Goal: Contribute content: Contribute content

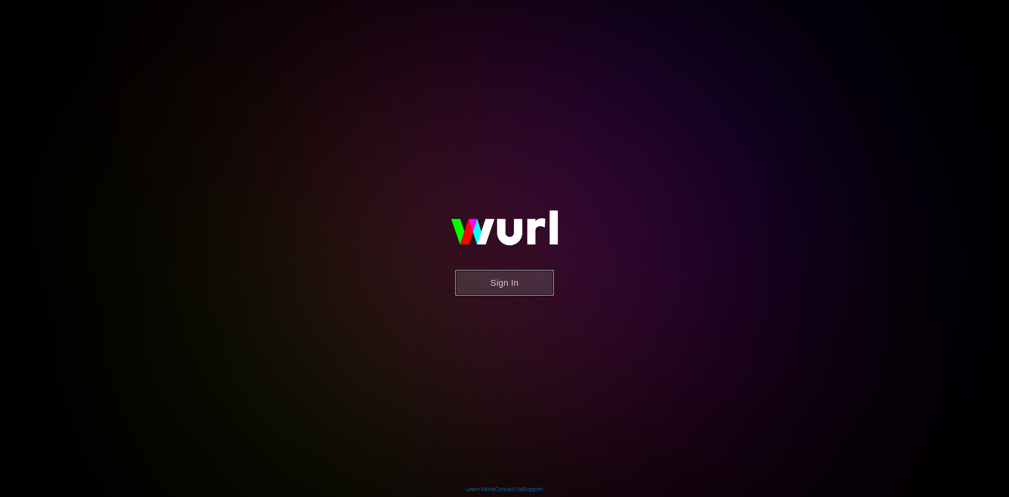
click at [499, 284] on button "Sign In" at bounding box center [504, 283] width 99 height 26
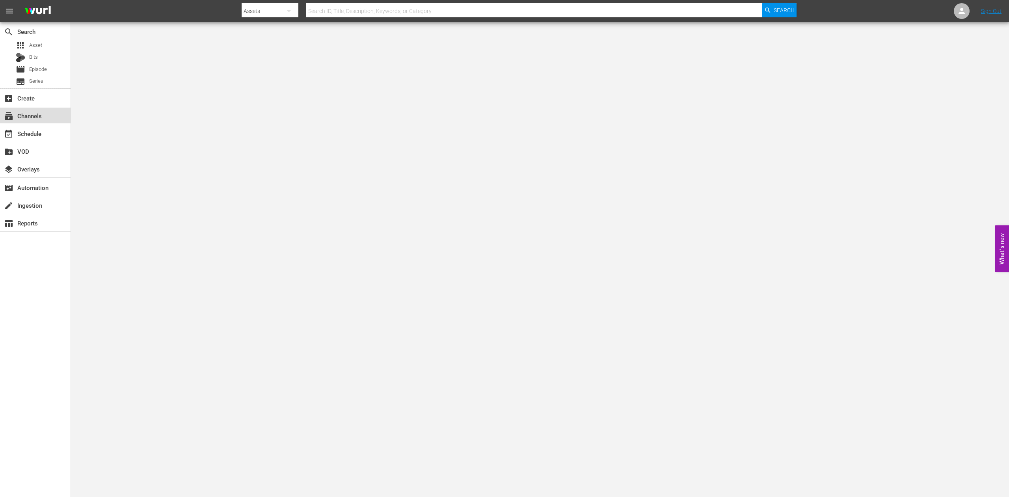
click at [28, 118] on div "subscriptions Channels" at bounding box center [22, 114] width 44 height 7
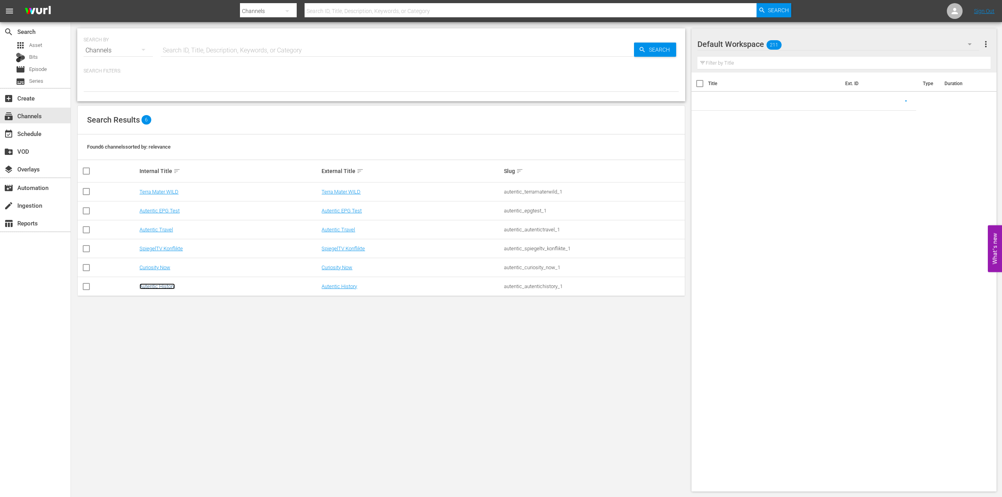
click at [152, 286] on link "Autentic History" at bounding box center [157, 286] width 35 height 6
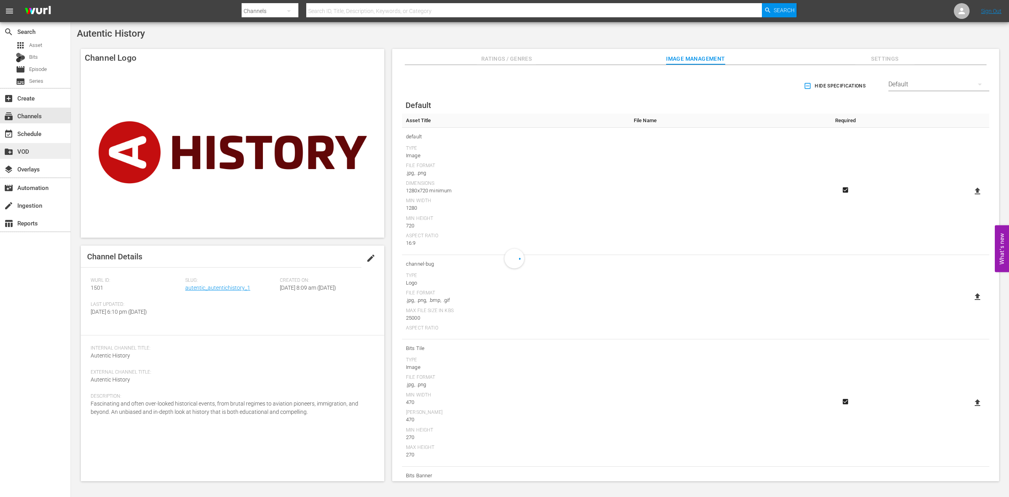
click at [20, 152] on div "create_new_folder VOD" at bounding box center [22, 150] width 44 height 7
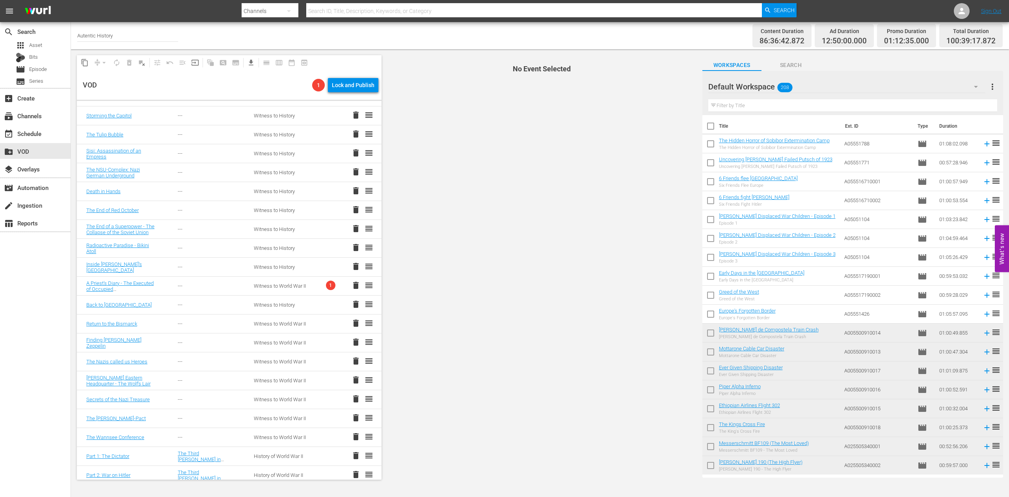
scroll to position [683, 0]
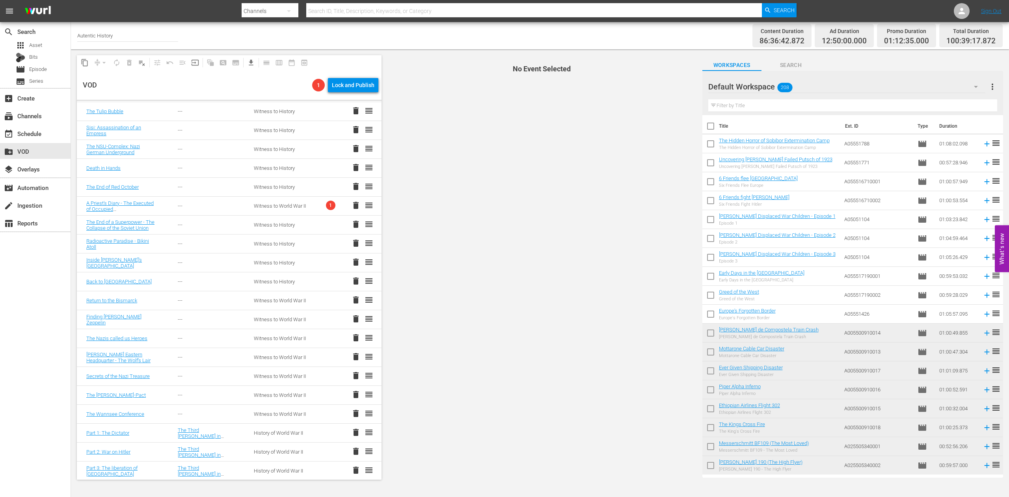
click at [351, 206] on span "delete" at bounding box center [355, 205] width 9 height 9
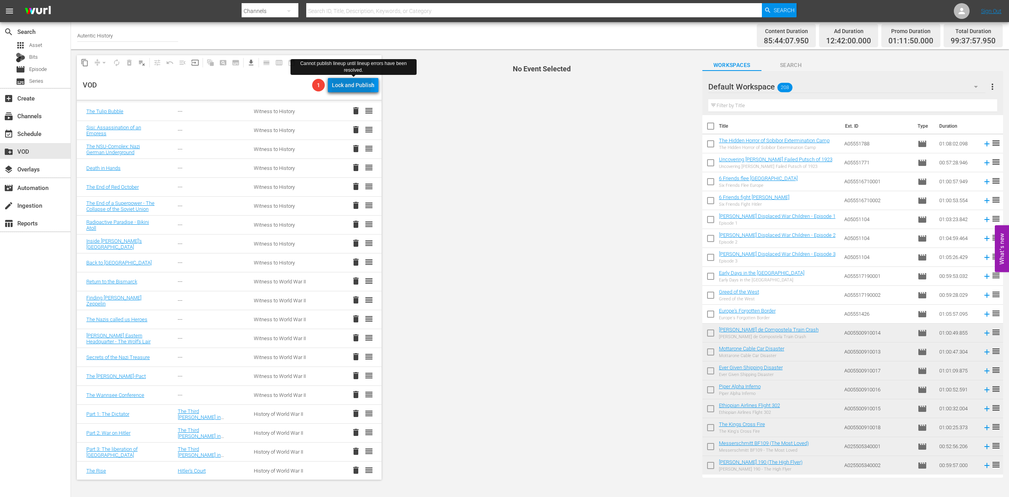
click at [348, 84] on div "Lock and Publish" at bounding box center [353, 85] width 43 height 14
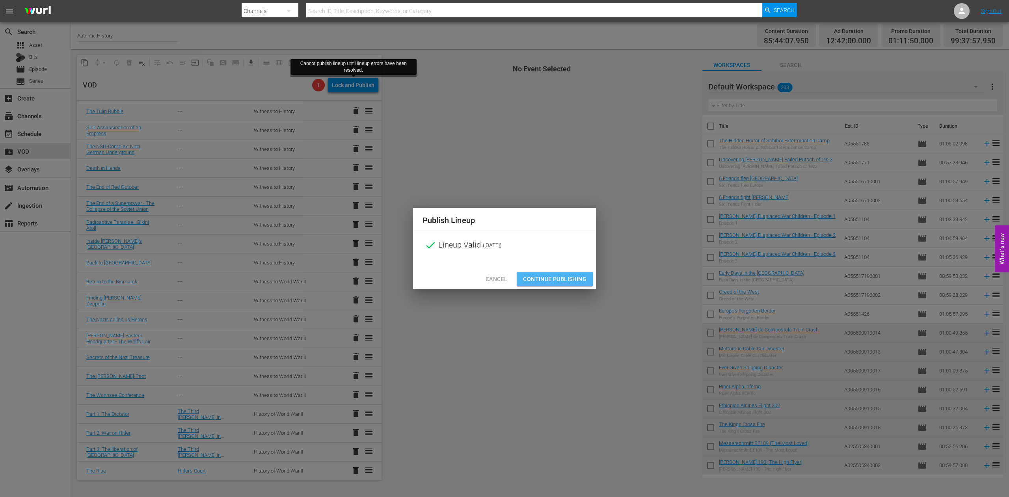
click at [558, 279] on span "Continue Publishing" at bounding box center [554, 279] width 63 height 10
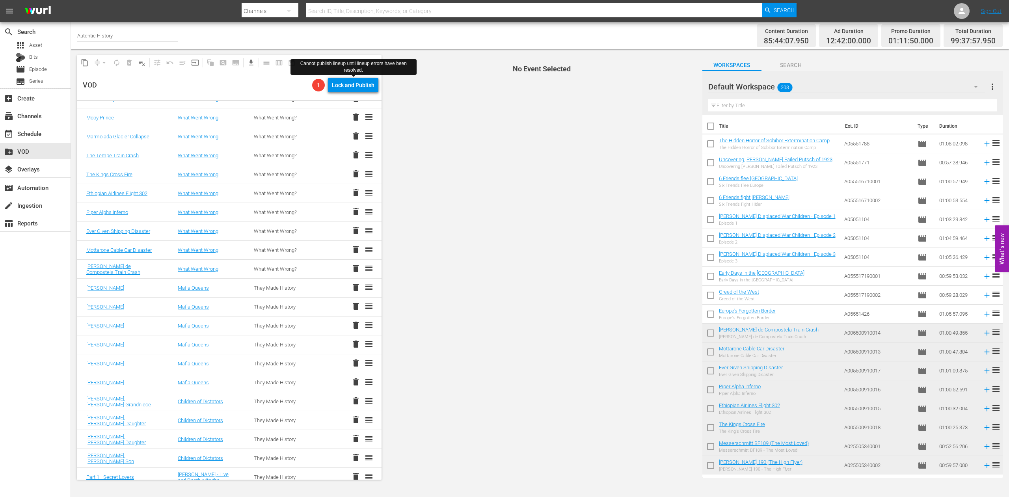
scroll to position [0, 0]
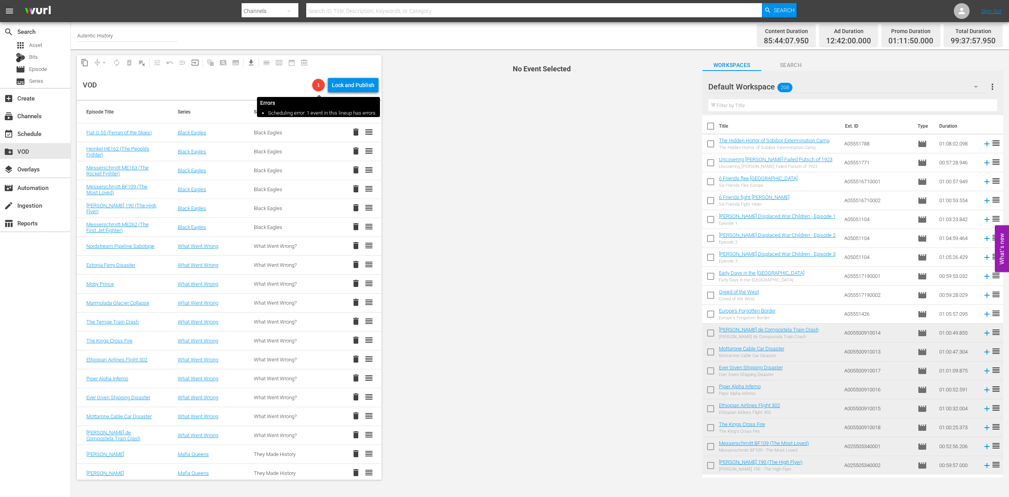
click at [317, 83] on span "1" at bounding box center [318, 85] width 13 height 6
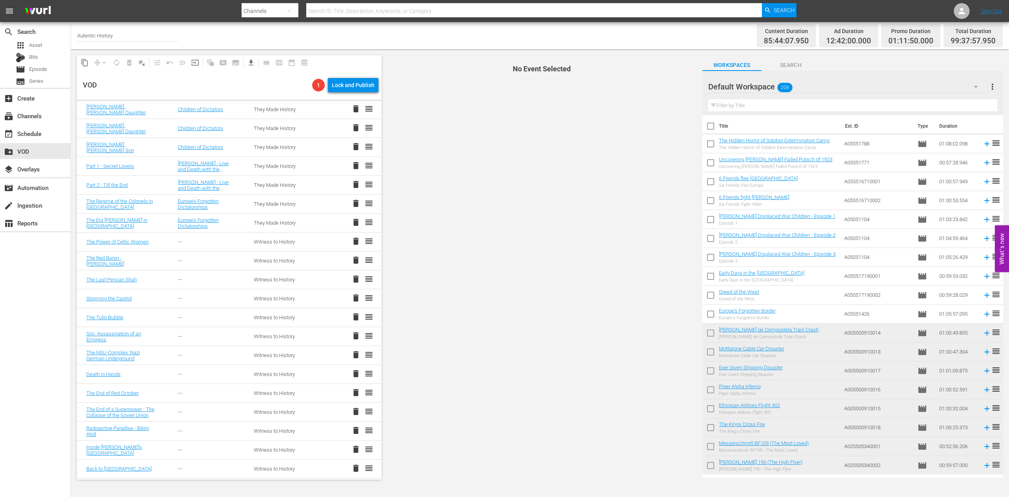
scroll to position [482, 0]
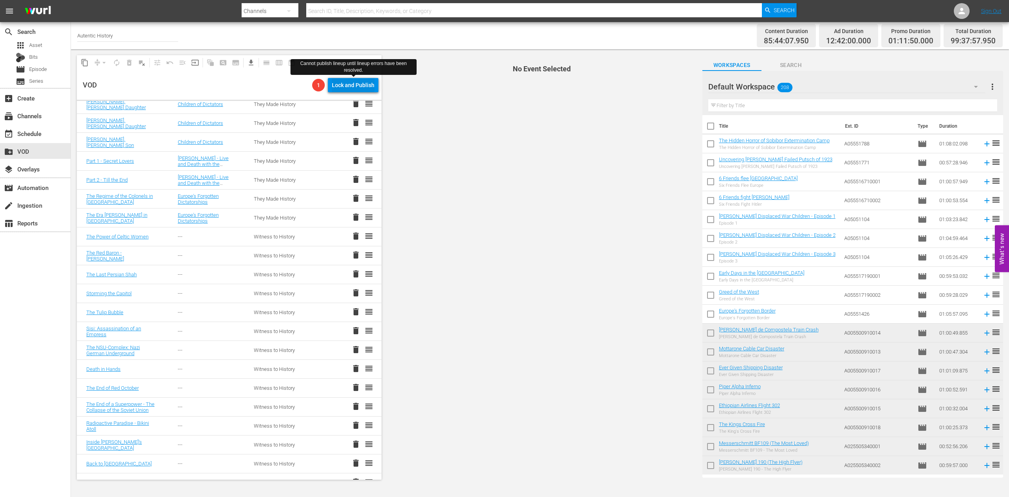
click at [350, 85] on div "Lock and Publish" at bounding box center [353, 85] width 43 height 14
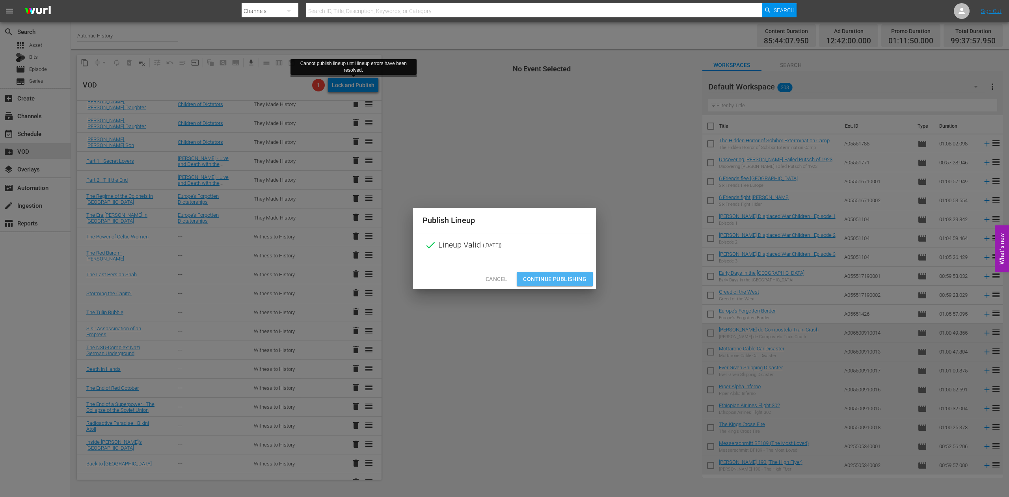
click at [534, 275] on span "Continue Publishing" at bounding box center [554, 279] width 63 height 10
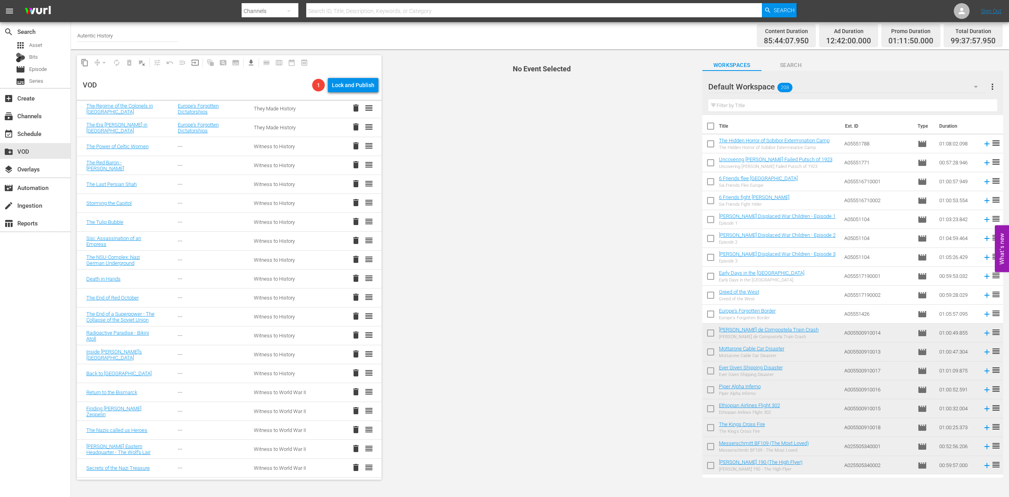
scroll to position [563, 0]
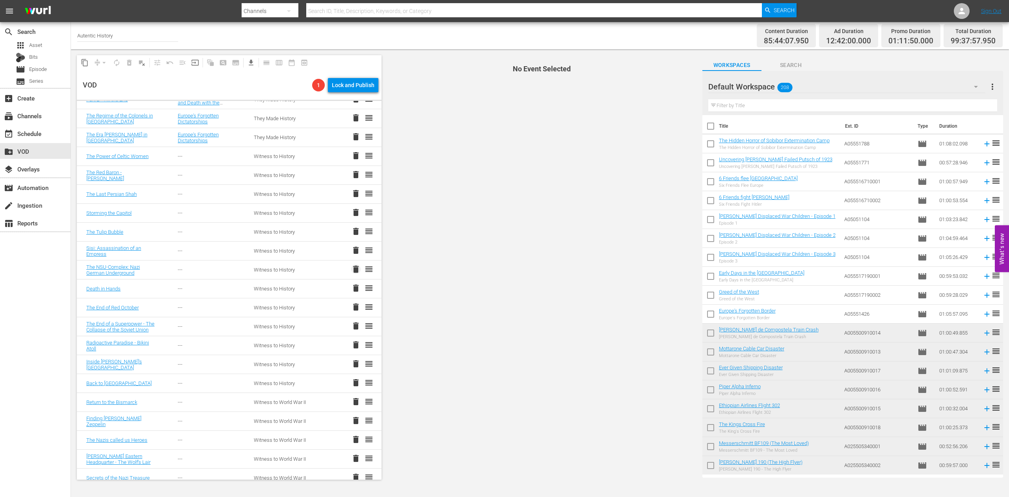
click at [351, 268] on span "delete" at bounding box center [355, 268] width 9 height 9
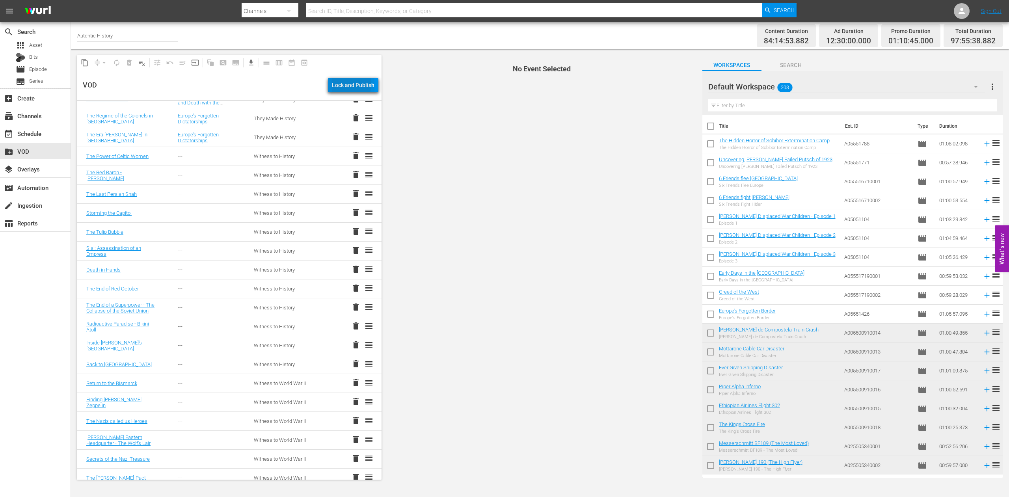
click at [348, 84] on div "Lock and Publish" at bounding box center [353, 85] width 43 height 14
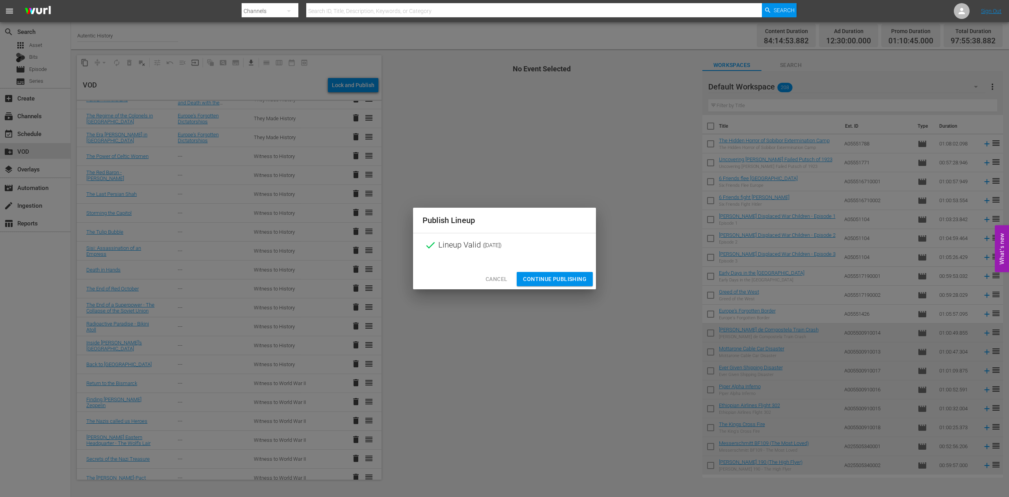
click at [555, 281] on span "Continue Publishing" at bounding box center [554, 279] width 63 height 10
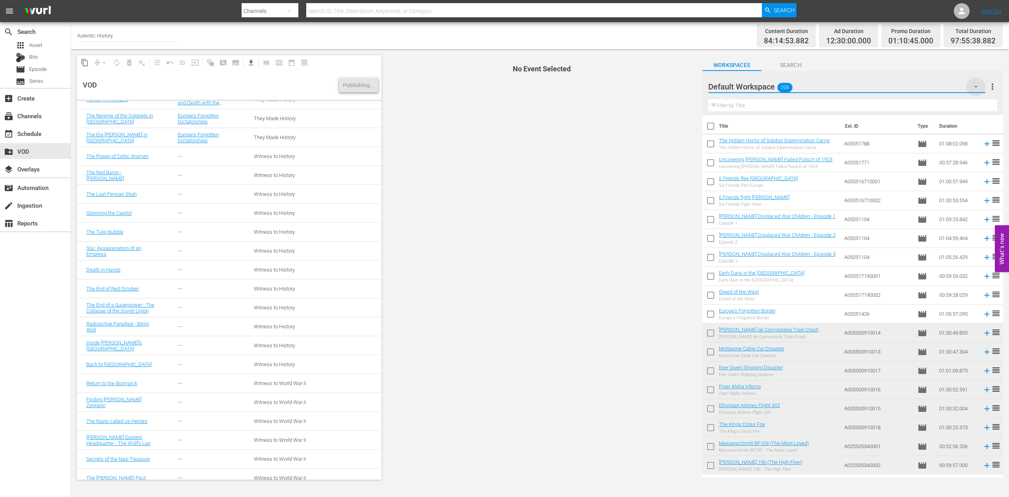
click at [975, 84] on icon "button" at bounding box center [975, 86] width 9 height 9
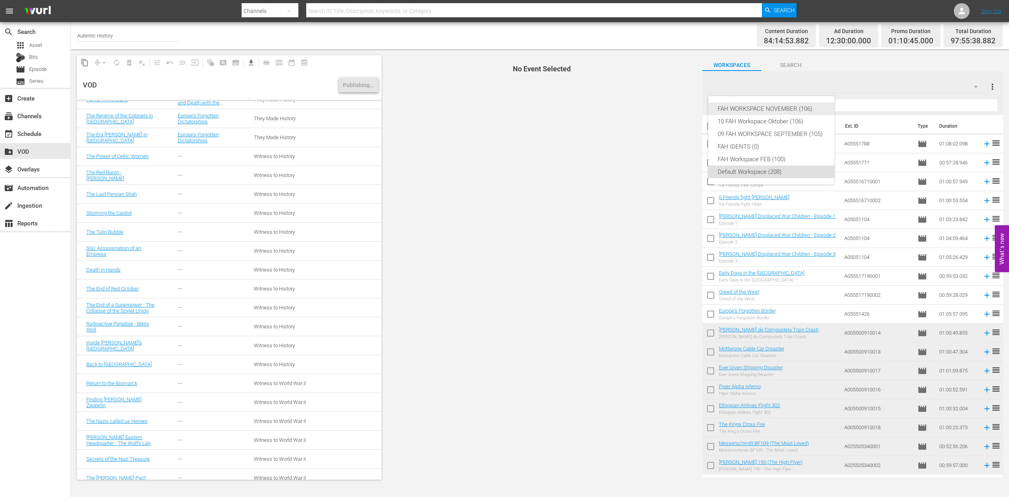
click at [801, 106] on div "FAH WORKSPACE NOVEMBER (106)" at bounding box center [771, 108] width 107 height 13
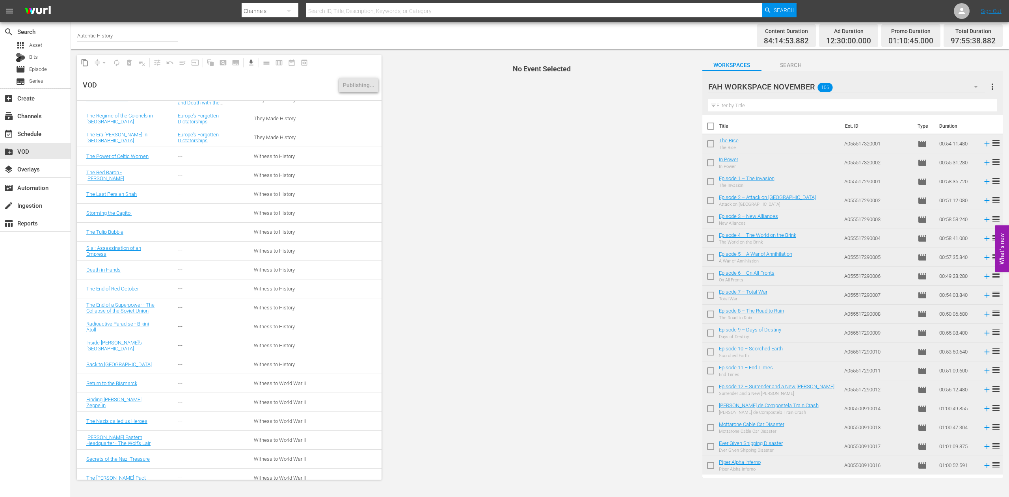
click at [977, 84] on icon "button" at bounding box center [975, 86] width 9 height 9
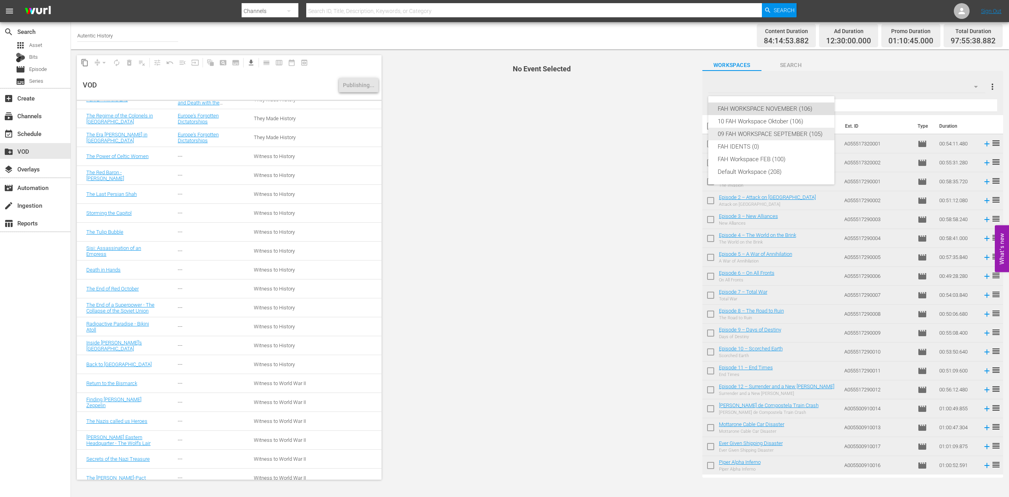
click at [804, 132] on div "09 FAH WORKSPACE SEPTEMBER (105)" at bounding box center [771, 134] width 107 height 13
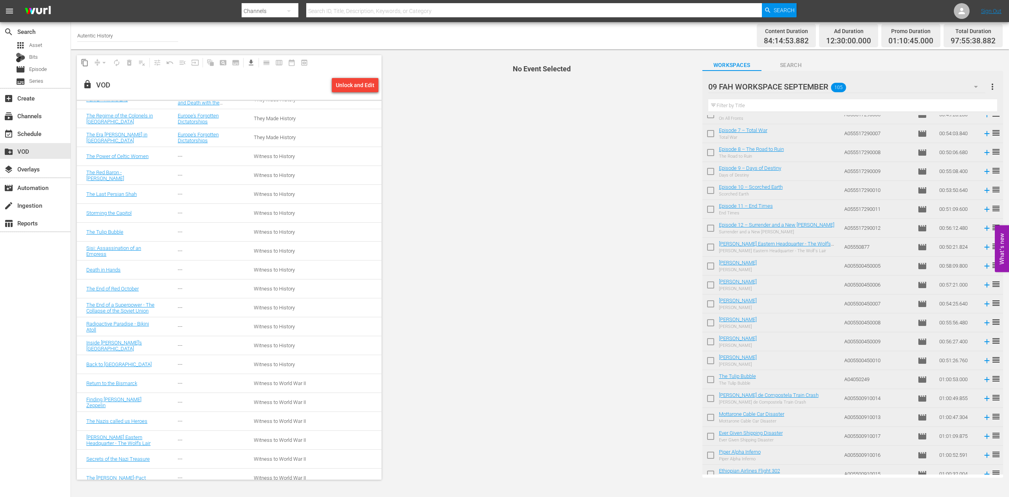
scroll to position [246, 0]
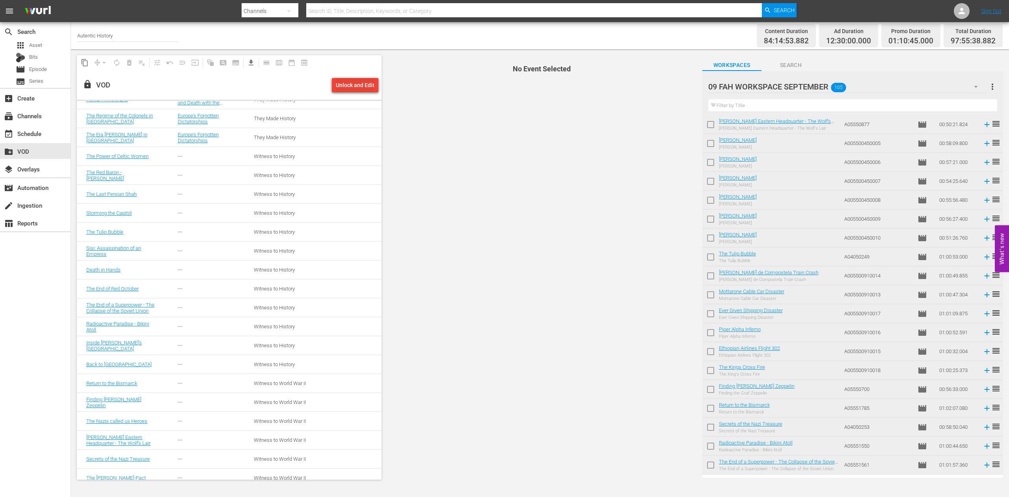
click at [352, 85] on div "Unlock and Edit" at bounding box center [355, 85] width 39 height 14
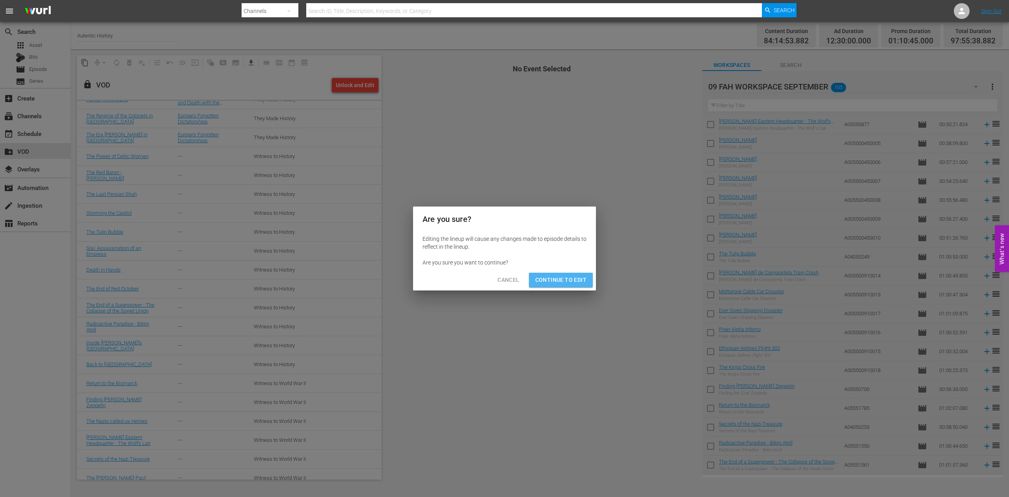
click at [554, 279] on span "Continue to Edit" at bounding box center [560, 280] width 51 height 10
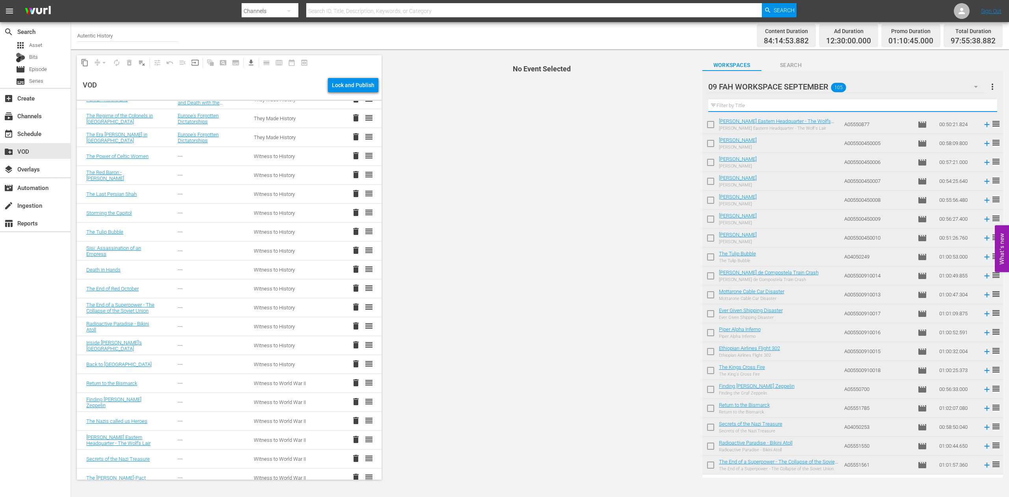
click at [752, 108] on input "text" at bounding box center [852, 105] width 289 height 13
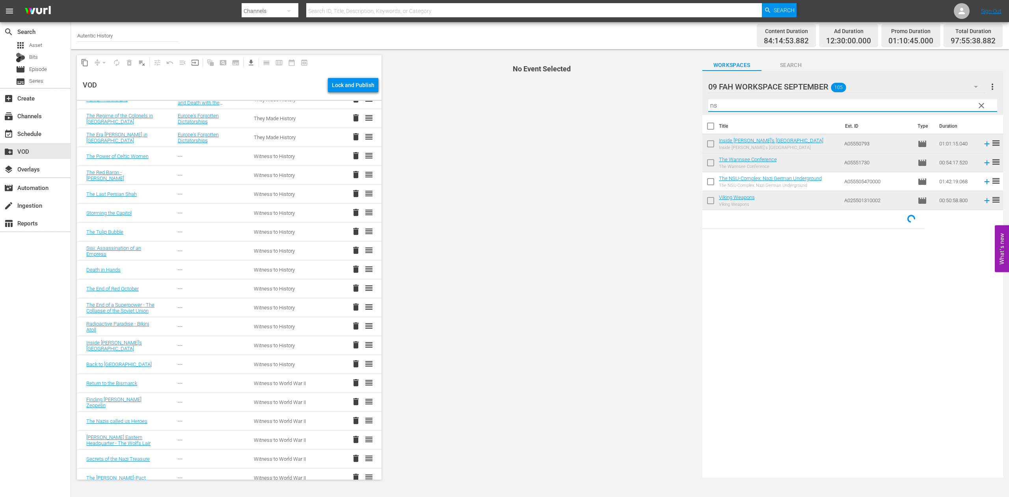
scroll to position [0, 0]
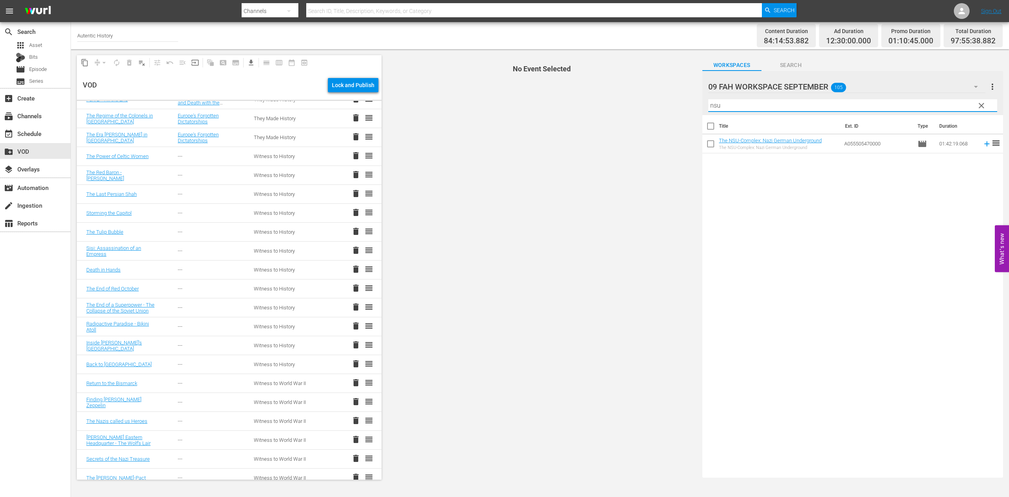
type input "nsu"
click at [711, 145] on input "checkbox" at bounding box center [710, 145] width 17 height 17
checkbox input "true"
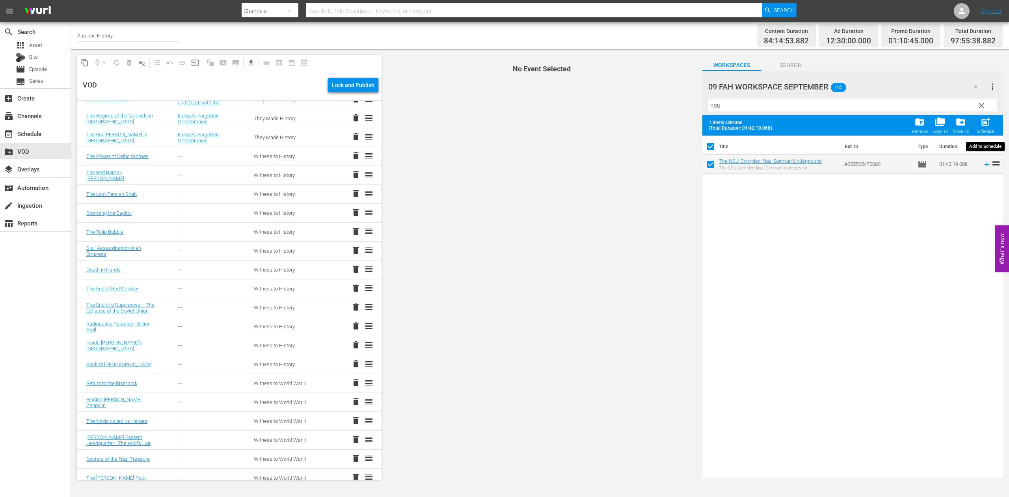
click at [983, 124] on span "post_add" at bounding box center [985, 122] width 11 height 11
checkbox input "false"
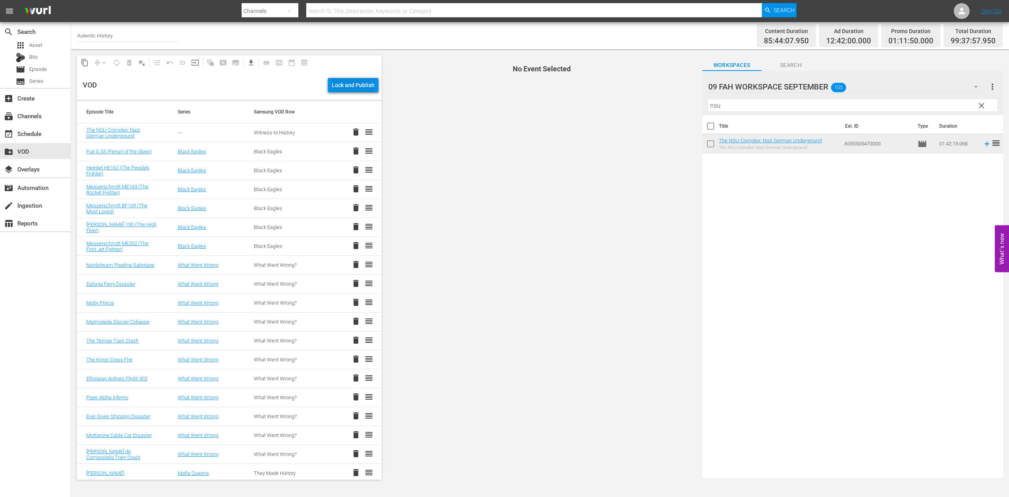
click at [347, 85] on div "Lock and Publish" at bounding box center [353, 85] width 43 height 14
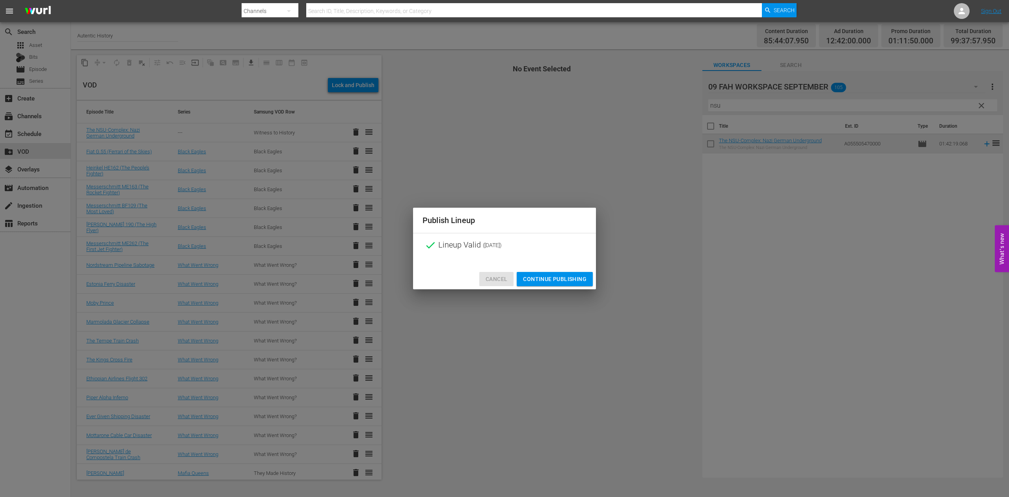
click at [497, 279] on span "Cancel" at bounding box center [497, 279] width 22 height 10
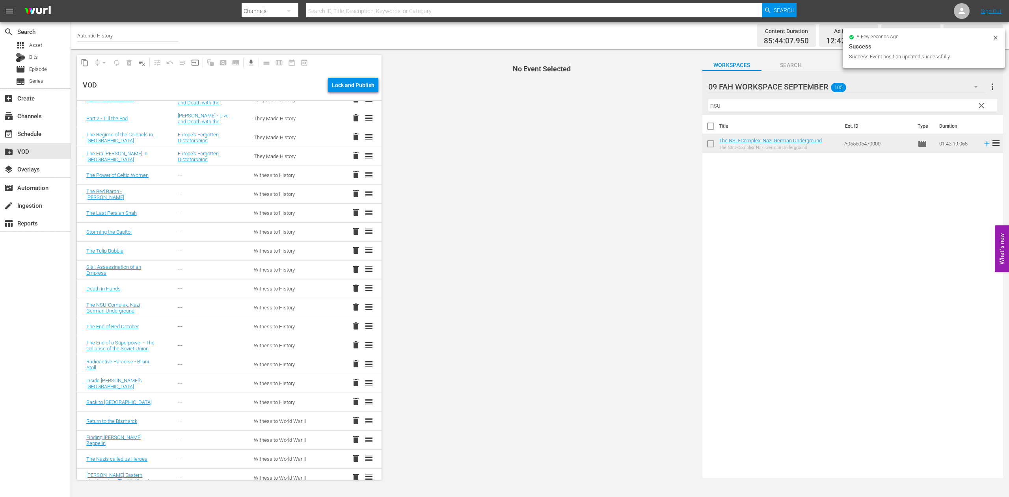
scroll to position [525, 0]
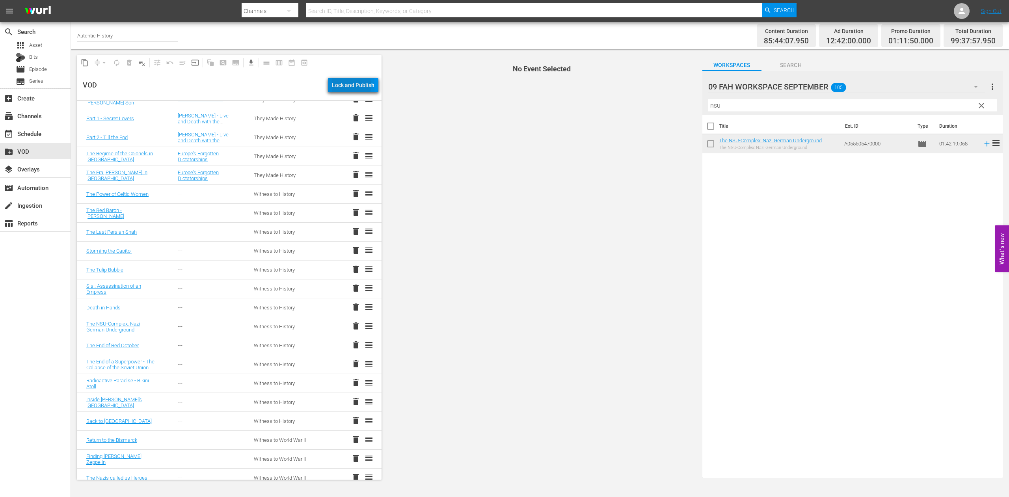
click at [352, 86] on div "Lock and Publish" at bounding box center [353, 85] width 43 height 14
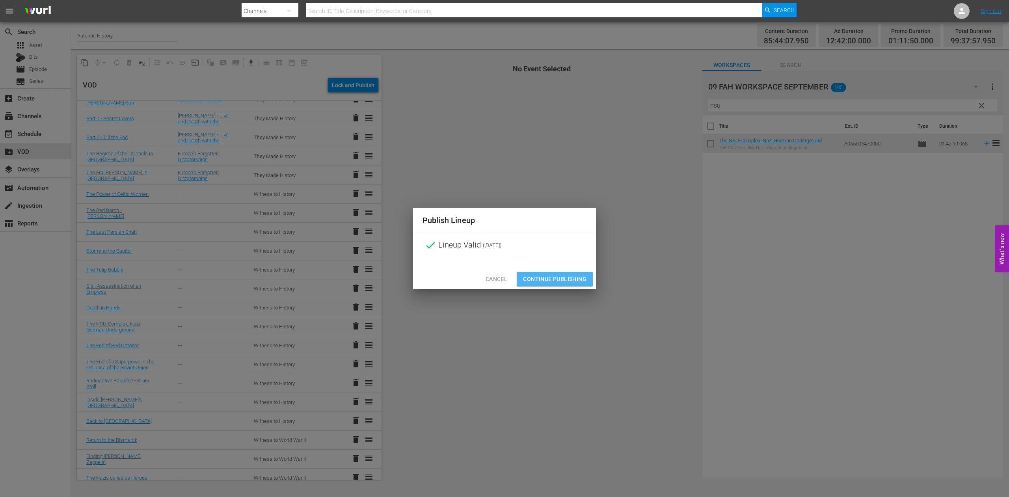
click at [543, 278] on span "Continue Publishing" at bounding box center [554, 279] width 63 height 10
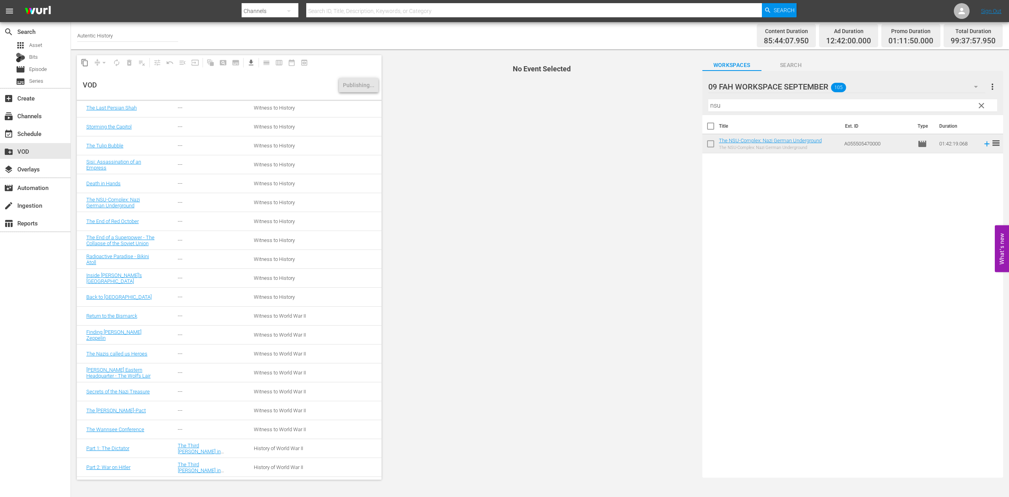
scroll to position [726, 0]
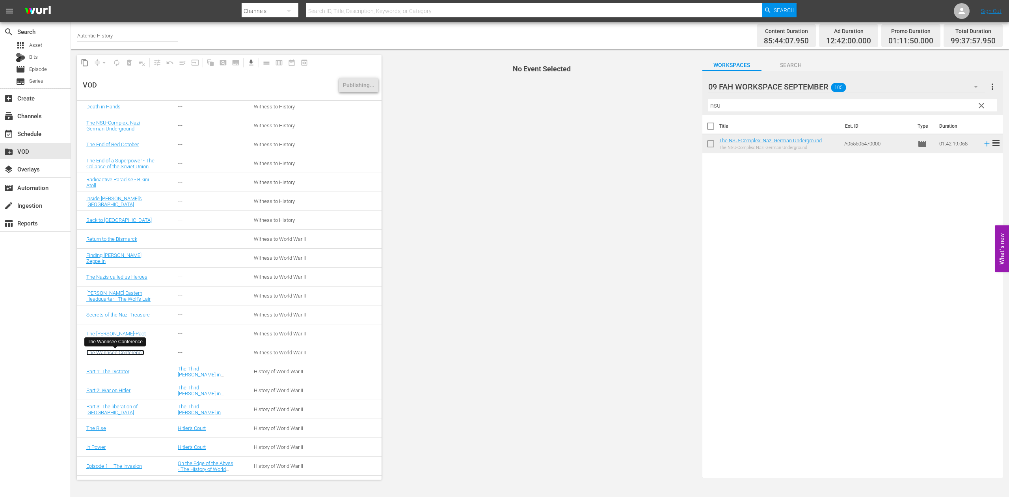
click at [108, 353] on link "The Wannsee Conference" at bounding box center [115, 353] width 58 height 6
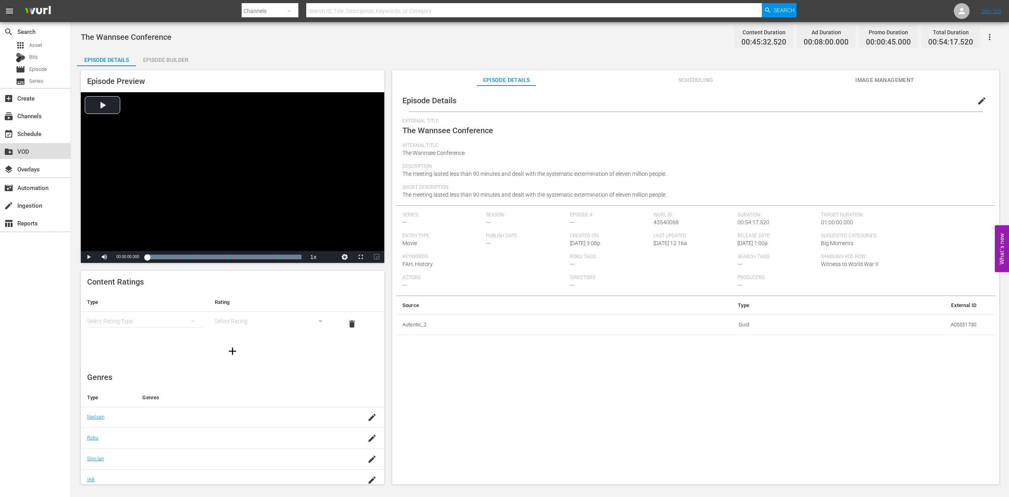
click at [24, 151] on div "create_new_folder VOD" at bounding box center [22, 150] width 44 height 7
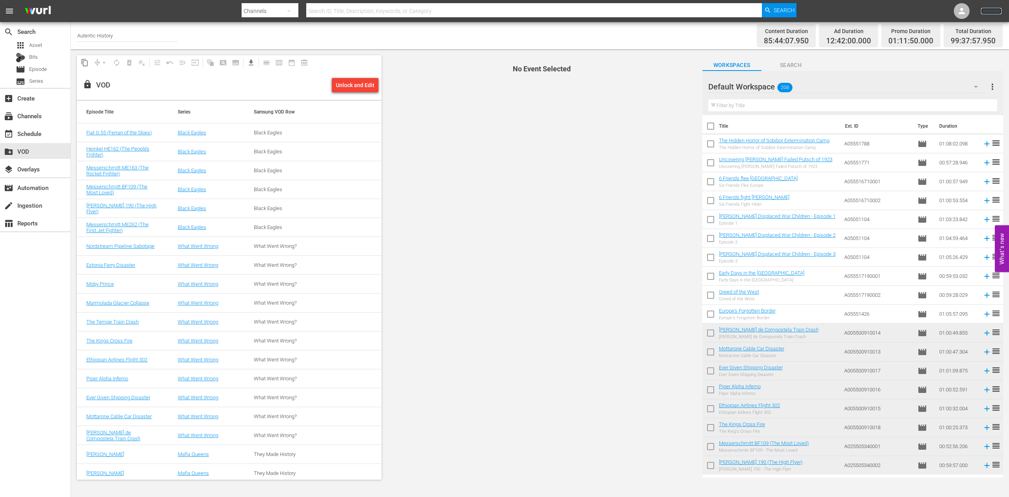
click at [988, 12] on link "Sign Out" at bounding box center [991, 11] width 20 height 6
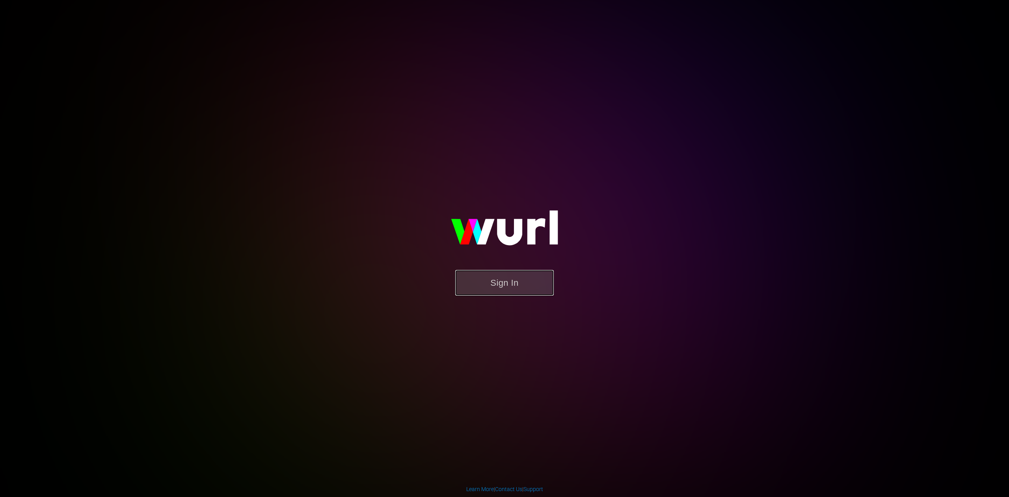
click at [516, 284] on button "Sign In" at bounding box center [504, 283] width 99 height 26
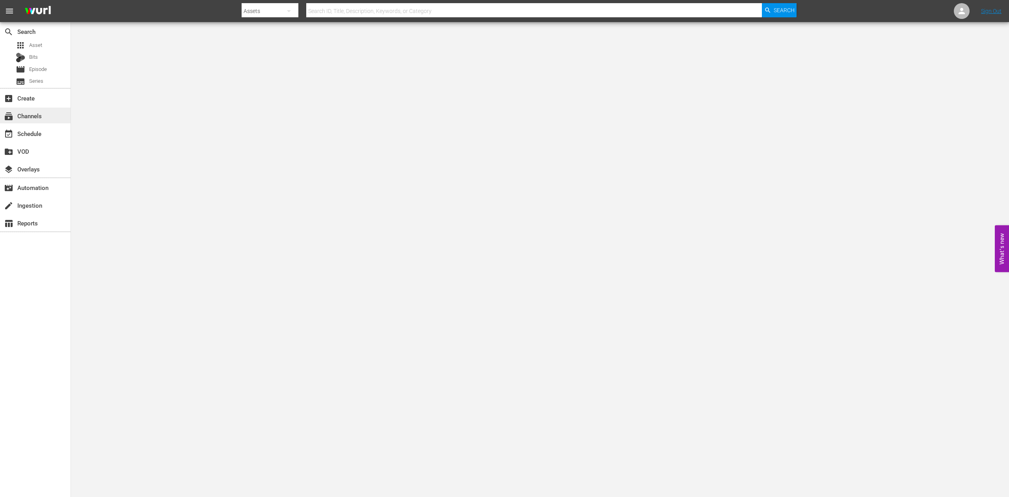
click at [41, 114] on div "subscriptions Channels" at bounding box center [22, 114] width 44 height 7
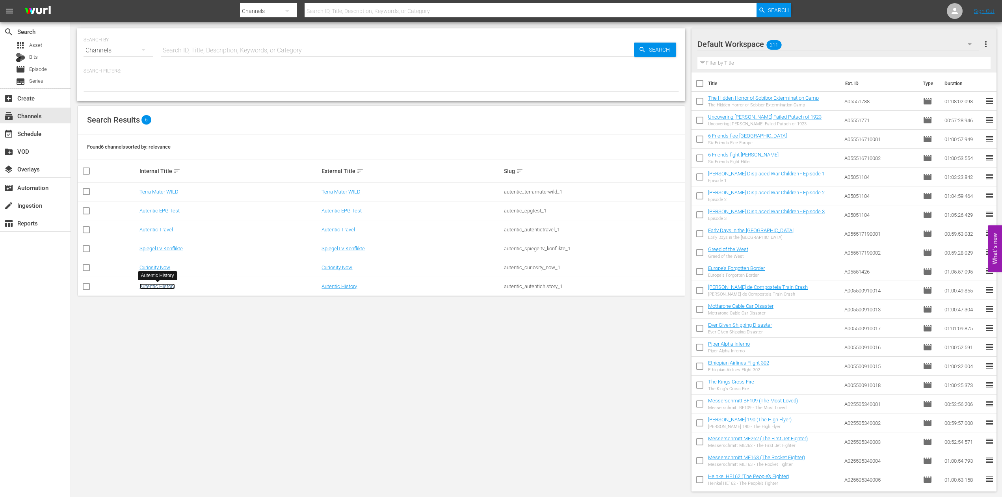
click at [158, 285] on link "Autentic History" at bounding box center [157, 286] width 35 height 6
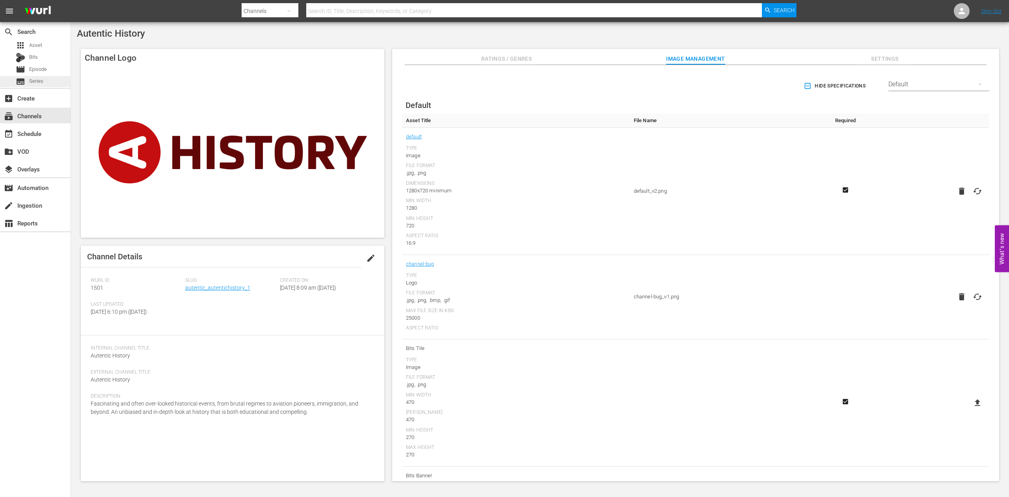
click at [36, 81] on span "Series" at bounding box center [36, 81] width 14 height 8
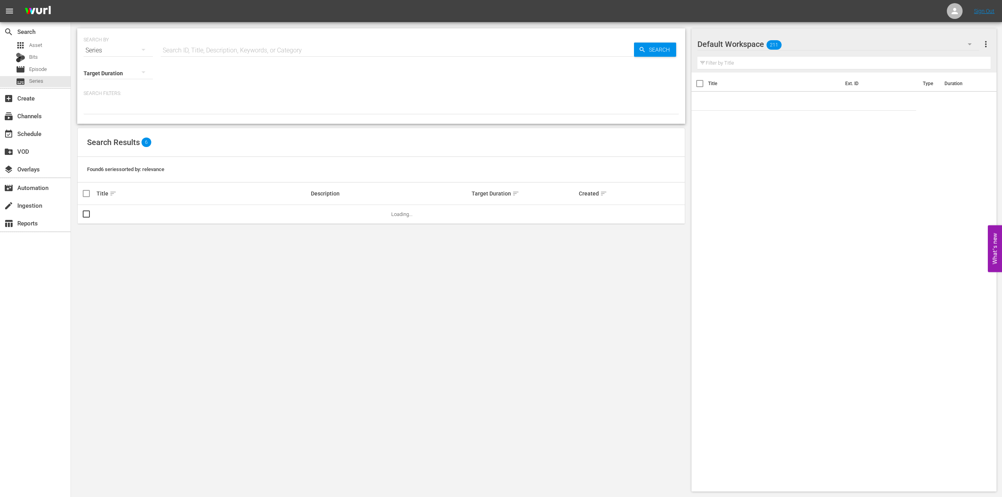
click at [182, 49] on input "text" at bounding box center [397, 50] width 473 height 19
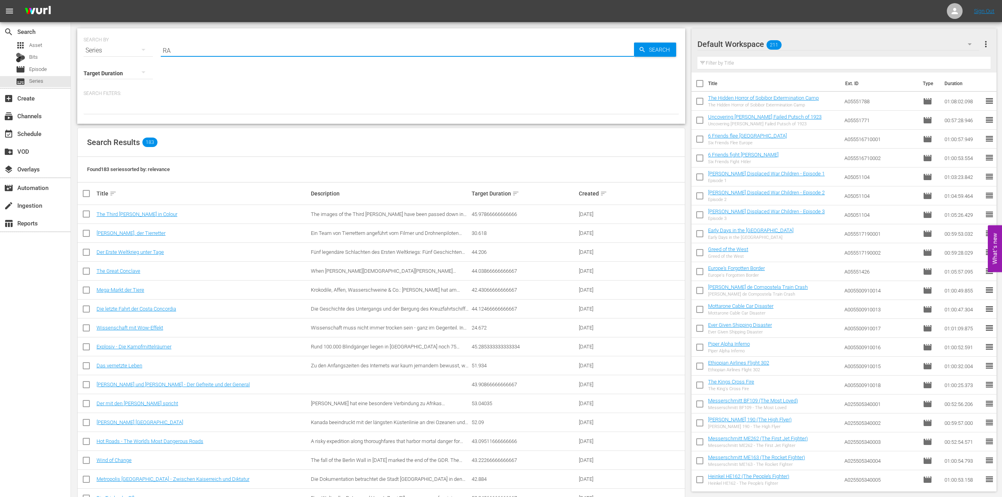
type input "R"
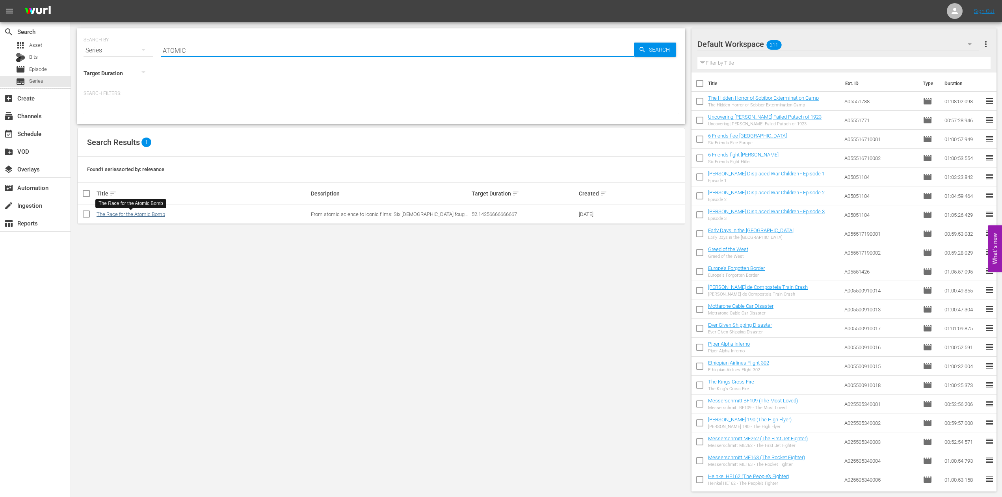
type input "ATOMIC"
click at [146, 214] on link "The Race for the Atomic Bomb" at bounding box center [131, 214] width 69 height 6
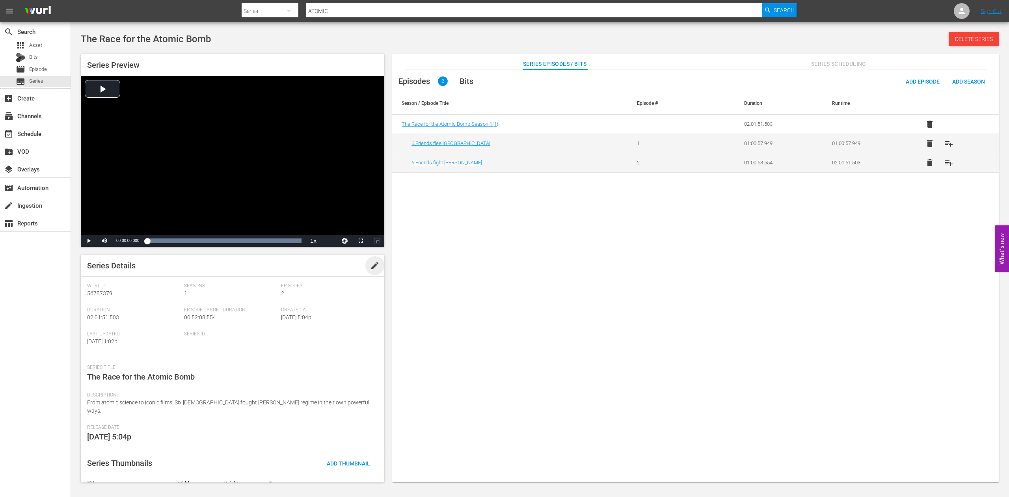
click at [370, 265] on span "edit" at bounding box center [374, 265] width 9 height 9
click at [108, 393] on div "From atomic science to iconic films: Six Hungarian Jews fought Hitler’s regime …" at bounding box center [230, 400] width 287 height 19
click at [168, 399] on textarea "From atomic science to iconic films: Six Hungarian Jews fought Hitler’s regime …" at bounding box center [230, 400] width 287 height 9
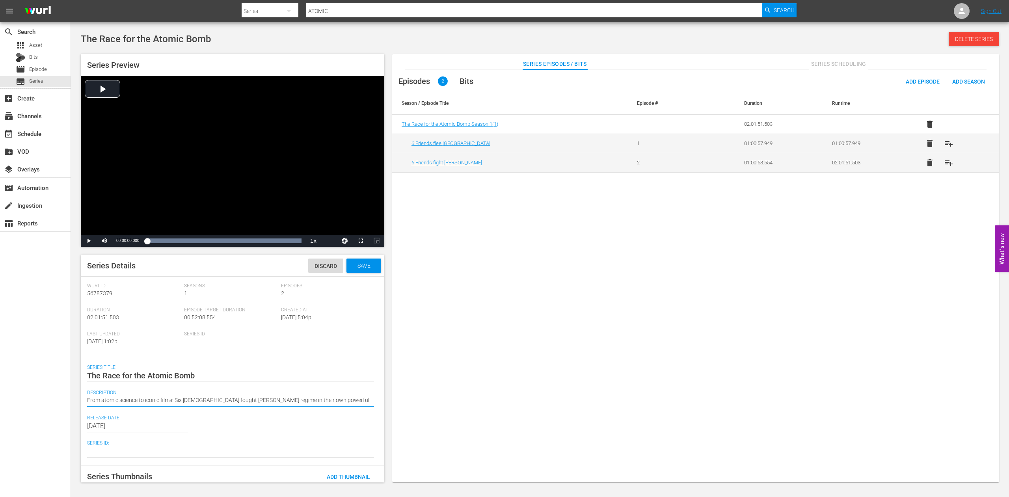
click at [123, 400] on textarea "From atomic science to iconic films: Six Hungarian Jews fought Hitler’s regime …" at bounding box center [230, 400] width 287 height 9
click at [87, 398] on div "Series Details Discard Save Wurl Id 56787379 Seasons 1 Episodes 2 Duration 02:0…" at bounding box center [232, 369] width 303 height 228
click at [89, 400] on textarea "From atomic science to iconic films: Six Hungarian Jews fought Hitler’s regime …" at bounding box center [230, 400] width 287 height 9
drag, startPoint x: 85, startPoint y: 398, endPoint x: 330, endPoint y: 393, distance: 244.8
click at [330, 393] on div "Series Details Discard Save Wurl Id 56787379 Seasons 1 Episodes 2 Duration 02:0…" at bounding box center [232, 369] width 303 height 228
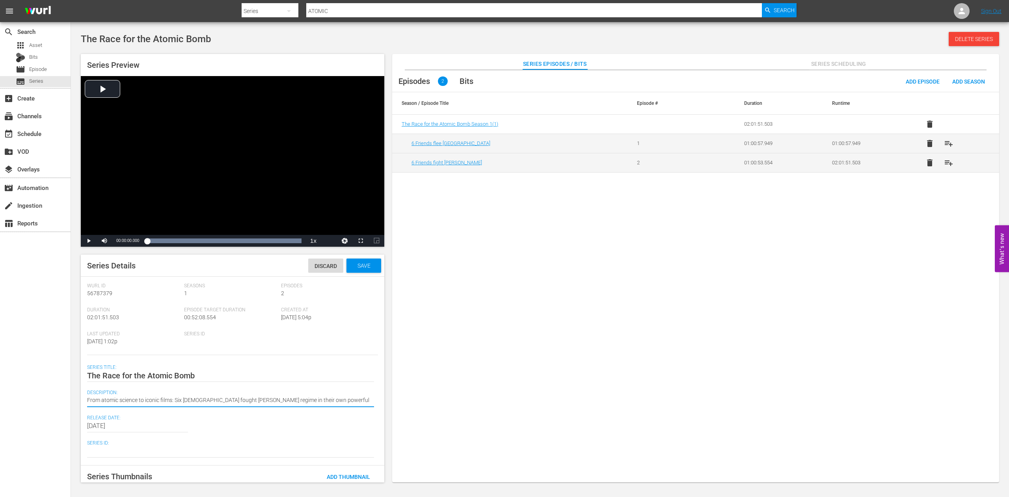
click at [173, 398] on textarea "From atomic science to iconic films: Six Hungarian Jews fought Hitler’s regime …" at bounding box center [230, 400] width 287 height 9
click at [95, 400] on textarea "From atomic science to iconic films: Six Hungarian Jews fought Hitler’s regime …" at bounding box center [230, 400] width 287 height 9
click at [87, 399] on div "Series Details Discard Save Wurl Id 56787379 Seasons 1 Episodes 2 Duration 02:0…" at bounding box center [232, 369] width 303 height 228
click at [350, 404] on textarea "From atomic science to iconic films: Six Hungarian Jews fought Hitler’s regime …" at bounding box center [230, 400] width 287 height 9
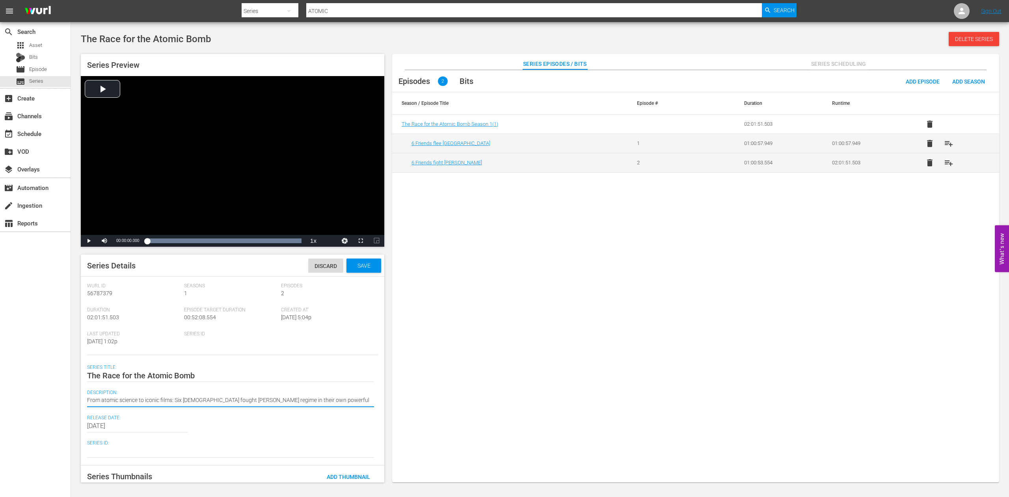
type textarea "From atomic science to iconic films: Six Hungarian Jews fought Hitler’s regime …"
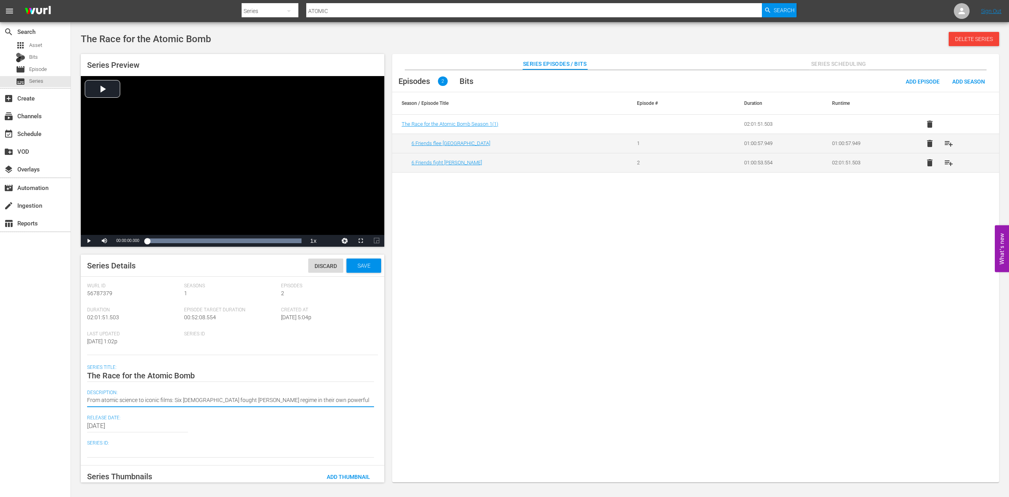
type textarea "From atomic science to iconic films: Six Hungarian Jews fought Hitler’s regime …"
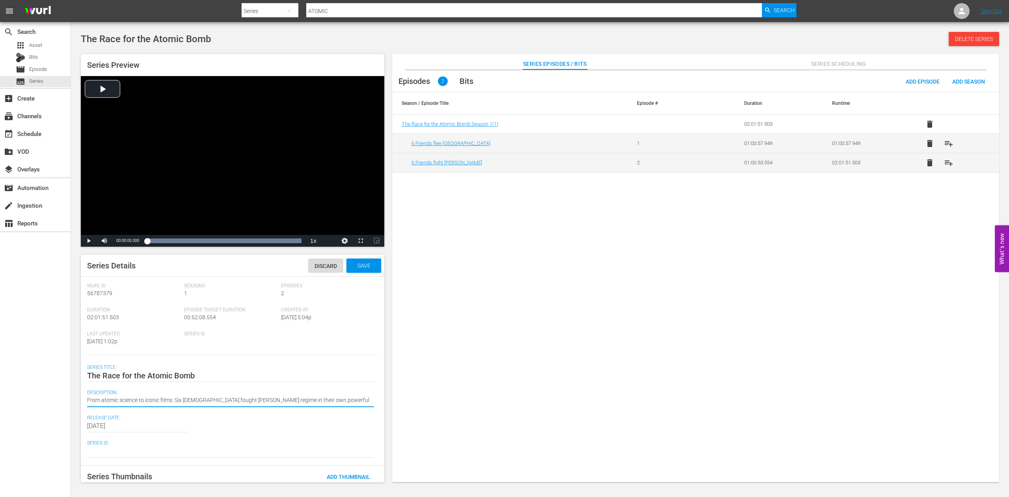
type textarea "From atomic science to iconic films: Six Hungarian Jews fought Hitler’s regime …"
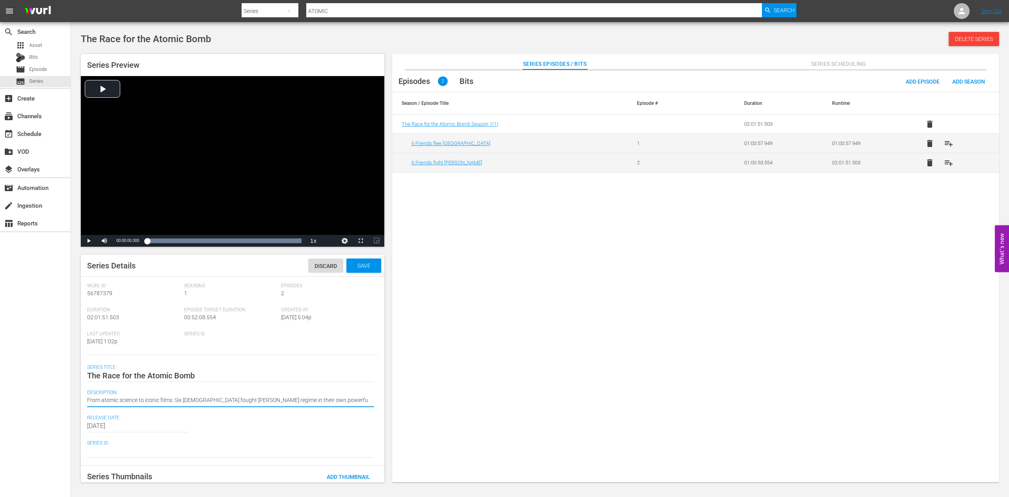
type textarea "From atomic science to iconic films: Six Hungarian Jews fought Hitler’s regime …"
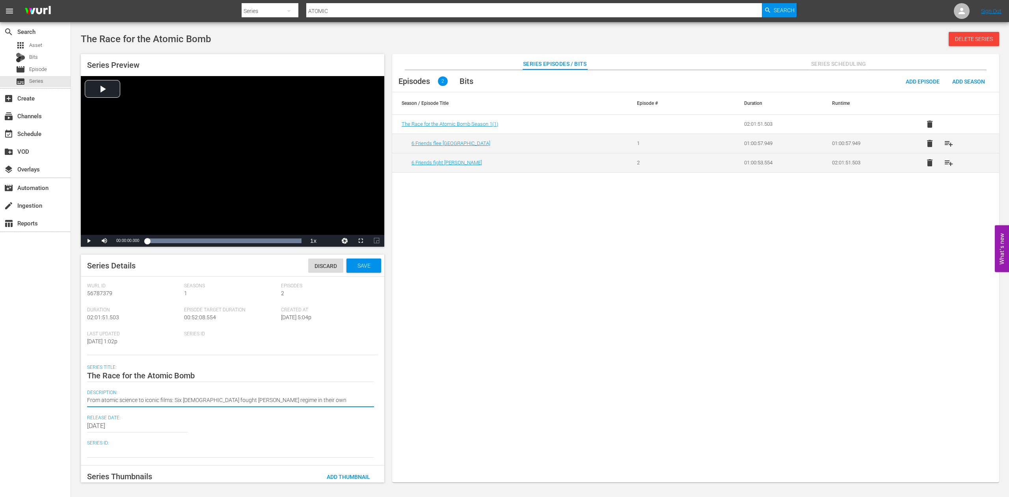
type textarea "From atomic science to iconic films: Six Hungarian Jews fought Hitler’s regime …"
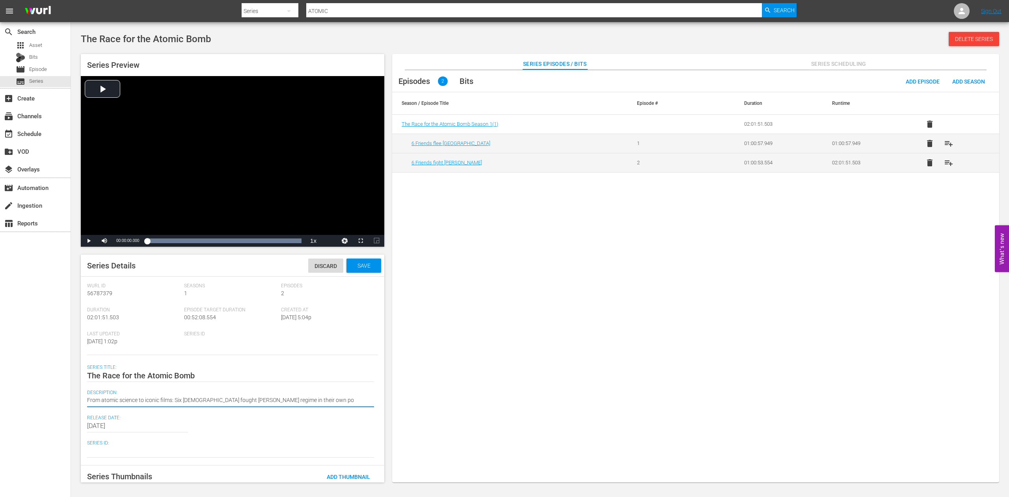
type textarea "From atomic science to iconic films: Six Hungarian Jews fought Hitler’s regime …"
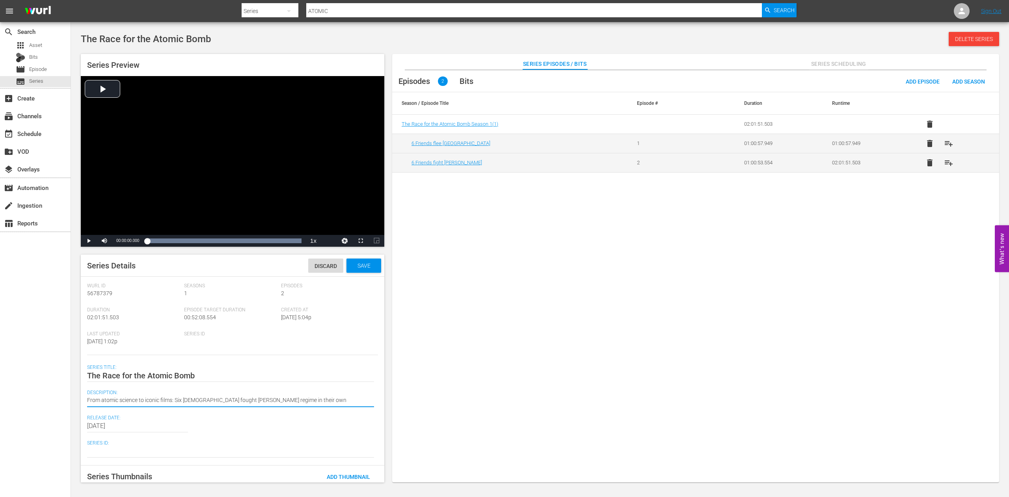
type textarea "From atomic science to iconic films: Six Hungarian Jews fought Hitler’s regime …"
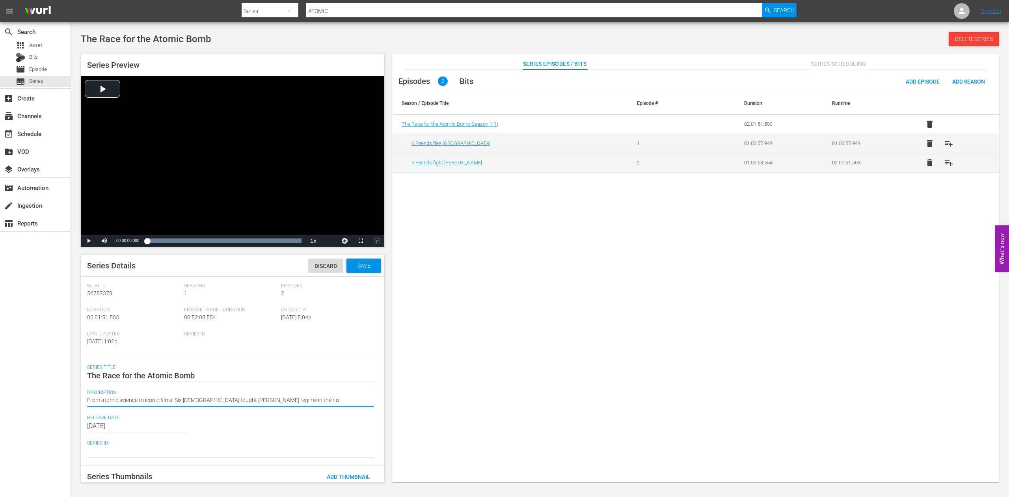
type textarea "From atomic science to iconic films: Six Hungarian Jews fought Hitler’s regime …"
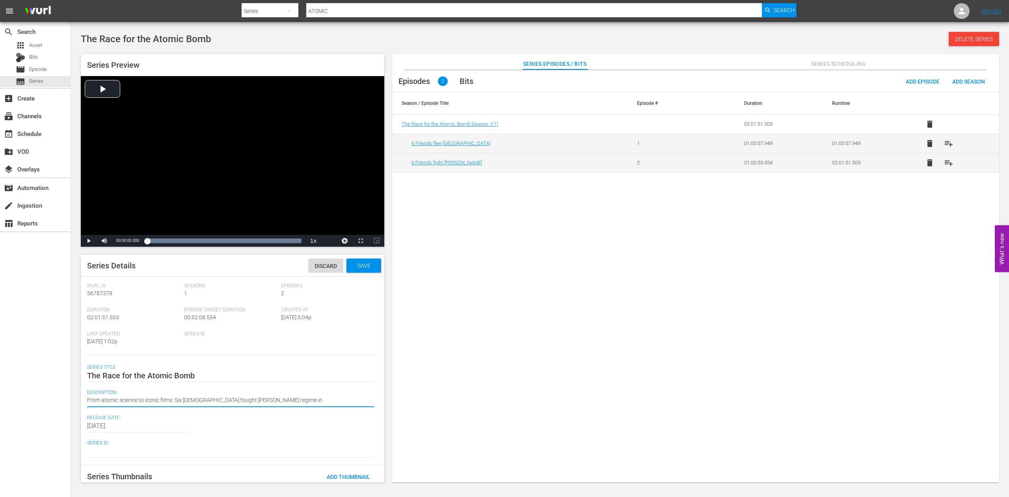
type textarea "From atomic science to iconic films: Six Hungarian Jews fought Hitler’s regime …"
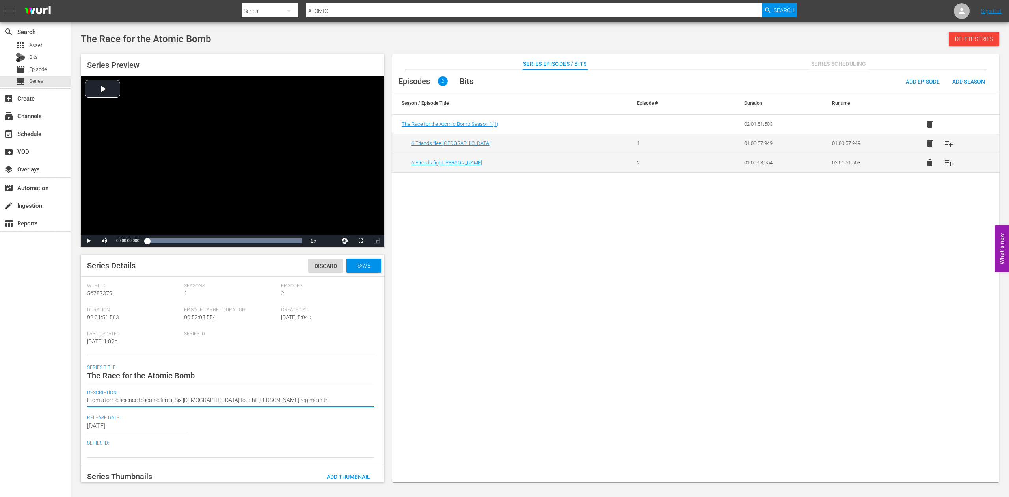
type textarea "From atomic science to iconic films: Six Hungarian Jews fought Hitler’s regime …"
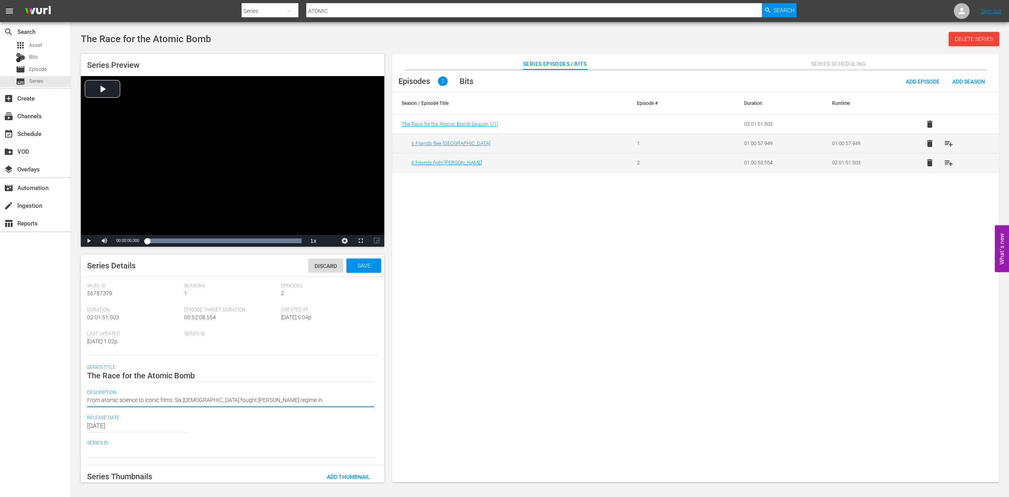
type textarea "From atomic science to iconic films: Six Hungarian Jews fought Hitler’s regime i"
type textarea "From atomic science to iconic films: Six Hungarian Jews fought Hitler’s regime"
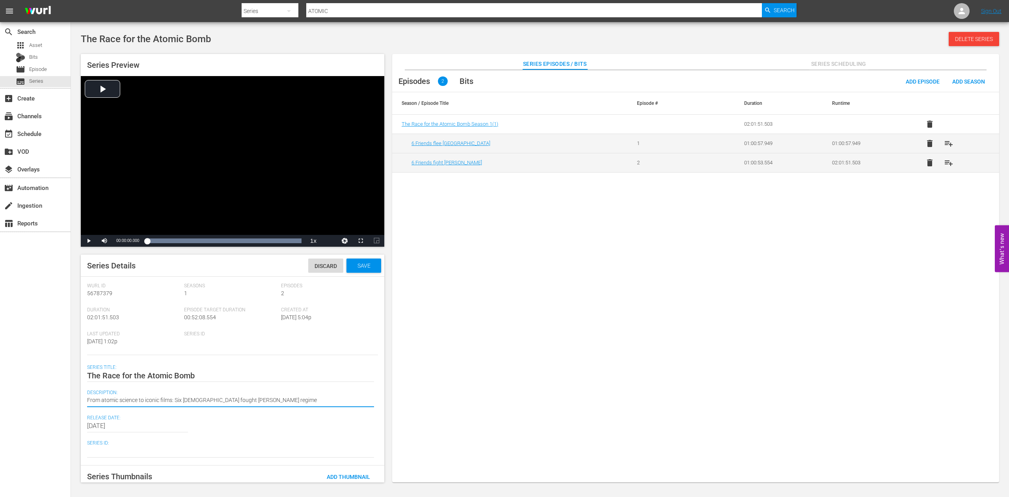
type textarea "From atomic science to iconic films: Six Hungarian Jews fought Hitler’s regime"
type textarea "From atomic science to iconic films: Six Hungarian Jews fought Hitler’s regim"
type textarea "From atomic science to iconic films: Six Hungarian Jews fought Hitler’s regi"
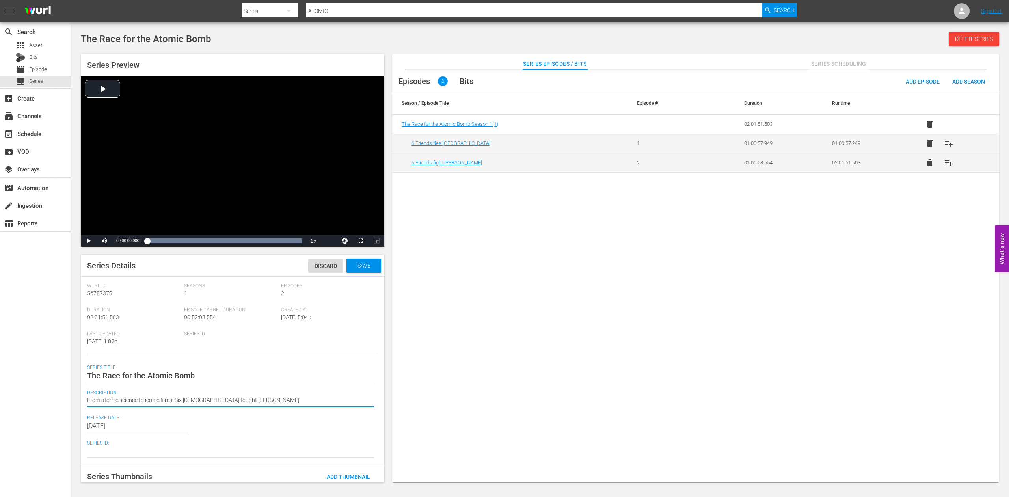
type textarea "From atomic science to iconic films: Six Hungarian Jews fought Hitler’s reg"
type textarea "From atomic science to iconic films: Six Hungarian Jews fought Hitler’s re"
type textarea "From atomic science to iconic films: Six Hungarian Jews fought Hitler’s r"
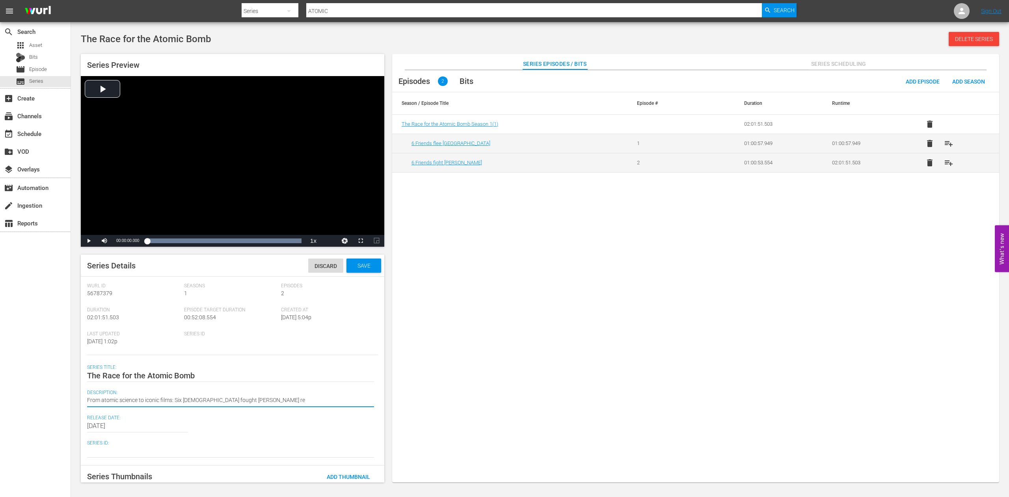
type textarea "From atomic science to iconic films: Six Hungarian Jews fought Hitler’s r"
type textarea "From atomic science to iconic films: Six Hungarian Jews fought Hitler’s"
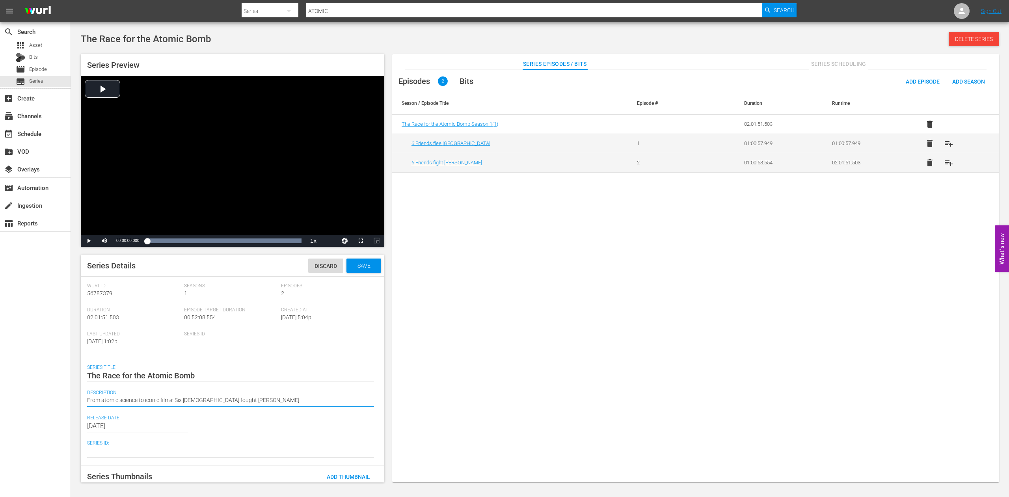
type textarea "From atomic science to iconic films: Six Hungarian Jews fought Hitler’"
type textarea "From atomic science to iconic films: Six Hungarian Jews fought Hitler"
type textarea "From atomic science to iconic films: Six Hungarian Jews fought Hitle"
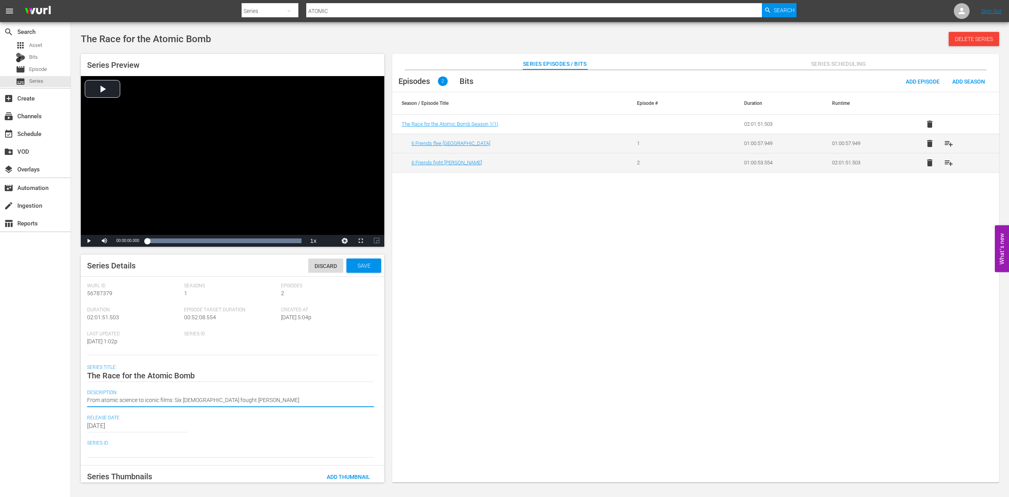
type textarea "From atomic science to iconic films: Six Hungarian Jews fought Hitle"
type textarea "From atomic science to iconic films: Six Hungarian Jews fought Hitl"
type textarea "From atomic science to iconic films: Six Hungarian Jews fought Hit"
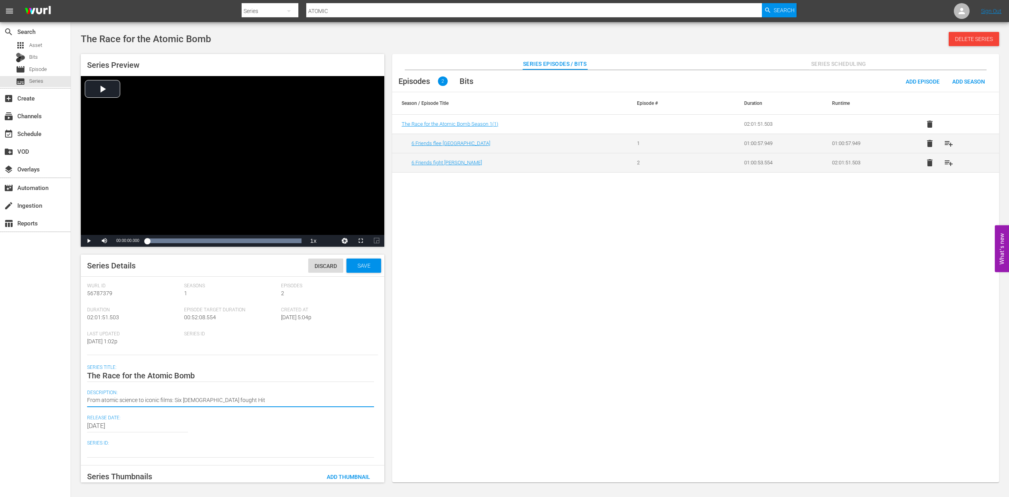
type textarea "From atomic science to iconic films: Six Hungarian Jews fought Hi"
type textarea "From atomic science to iconic films: Six Hungarian Jews fought H"
type textarea "From atomic science to iconic films: Six Hungarian Jews fought"
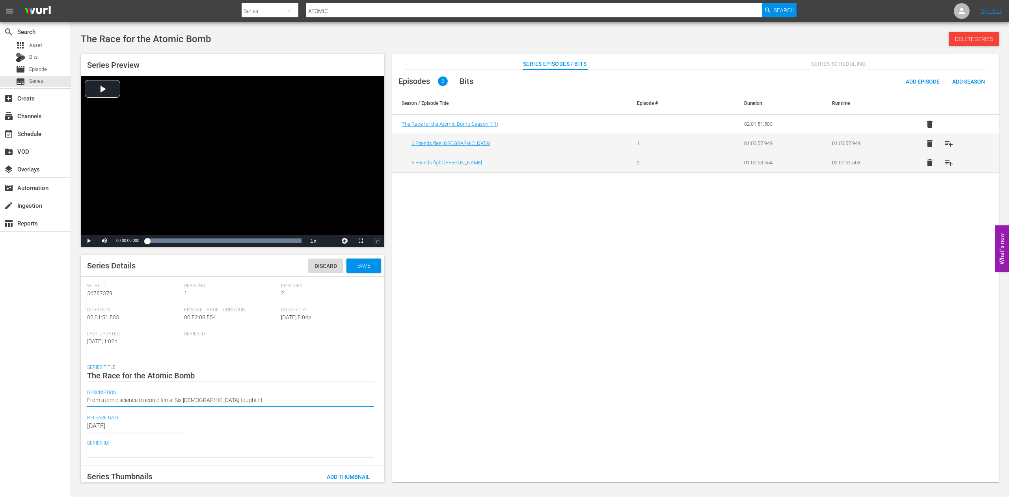
type textarea "From atomic science to iconic films: Six Hungarian Jews fought"
type textarea "From atomic science to iconic films: Six Hungarian Jews fough"
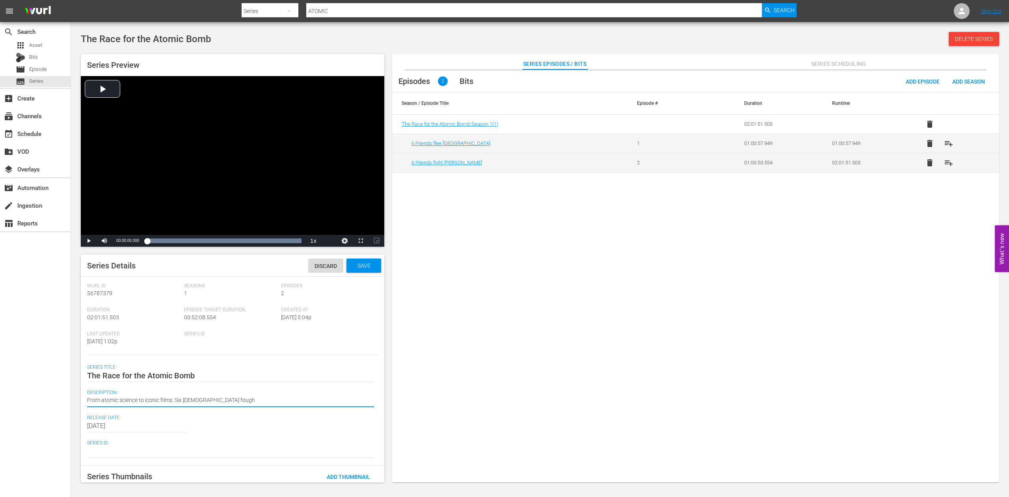
type textarea "From atomic science to iconic films: Six Hungarian Jews foug"
type textarea "From atomic science to iconic films: Six Hungarian Jews fou"
type textarea "From atomic science to iconic films: Six Hungarian Jews fo"
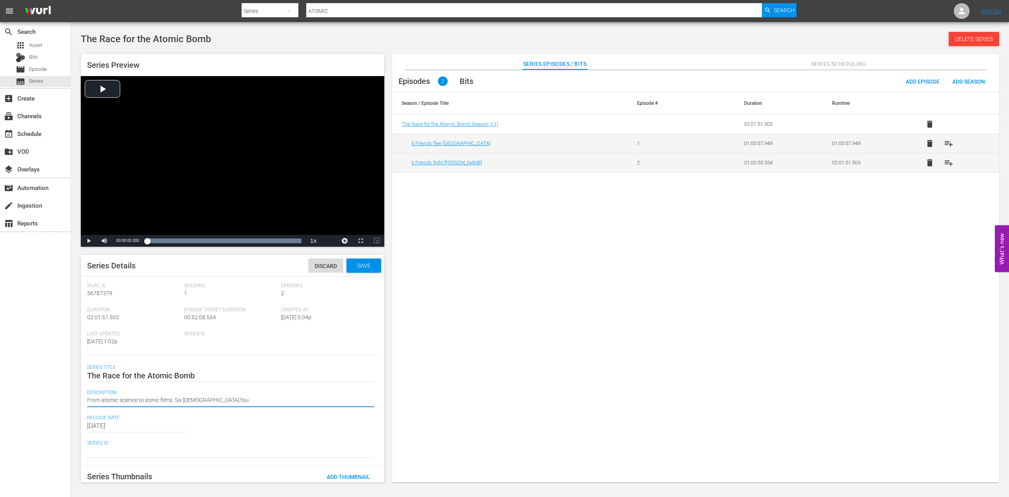
type textarea "From atomic science to iconic films: Six Hungarian Jews fo"
type textarea "From atomic science to iconic films: Six Hungarian Jews f"
type textarea "From atomic science to iconic films: Six Hungarian Jews"
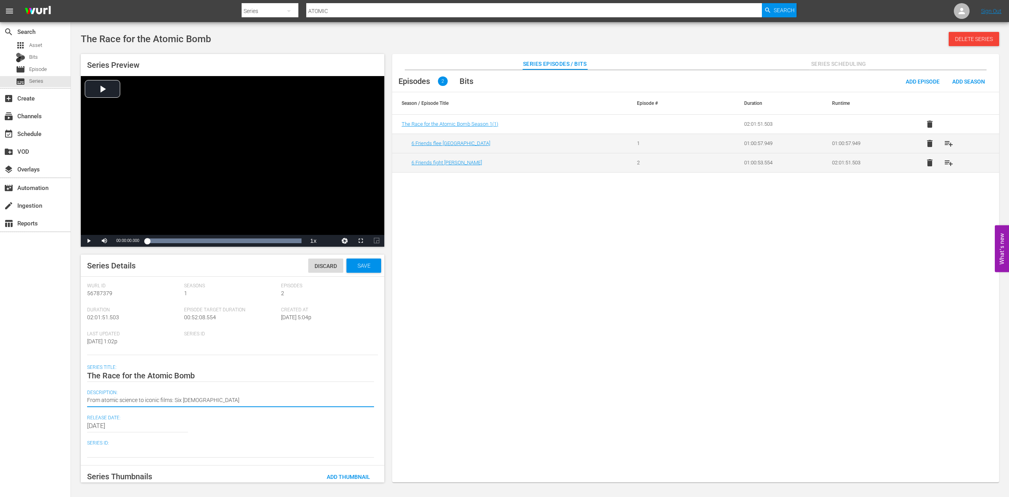
type textarea "From atomic science to iconic films: Six Hungarian Jews"
type textarea "From atomic science to iconic films: Six Hungarian Jew"
type textarea "From atomic science to iconic films: Six Hungarian Je"
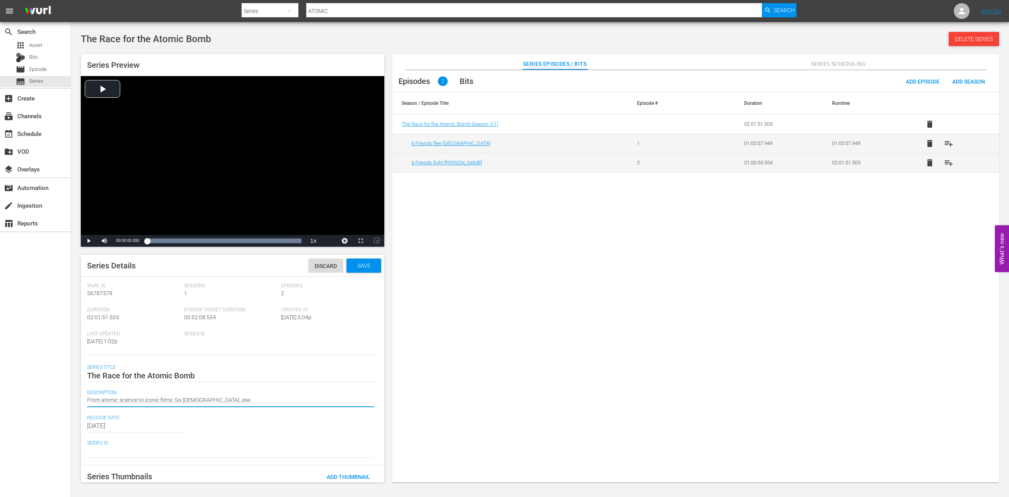
type textarea "From atomic science to iconic films: Six Hungarian Je"
type textarea "From atomic science to iconic films: Six Hungarian J"
type textarea "From atomic science to iconic films: Six Hungarian"
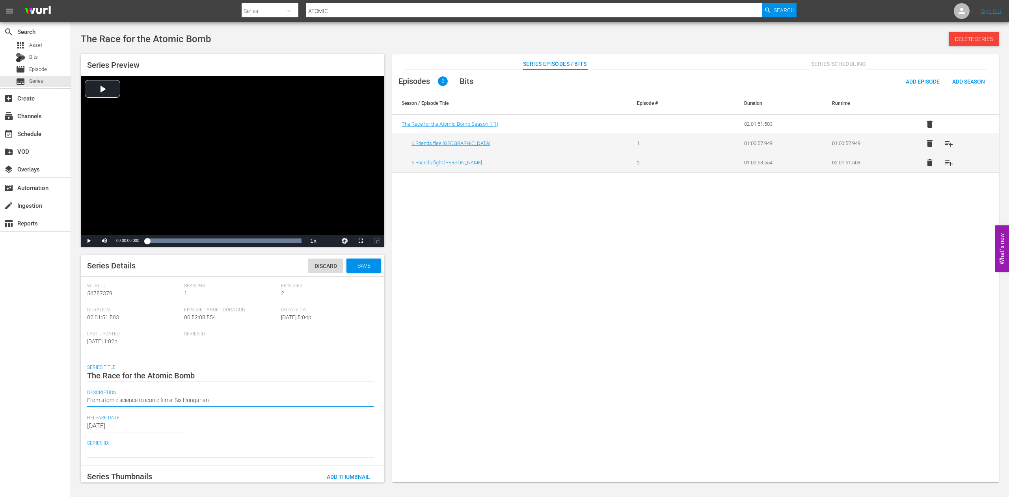
type textarea "From atomic science to iconic films: Six Hungarian"
type textarea "From atomic science to iconic films: Six Hungaria"
type textarea "From atomic science to iconic films: Six Hungari"
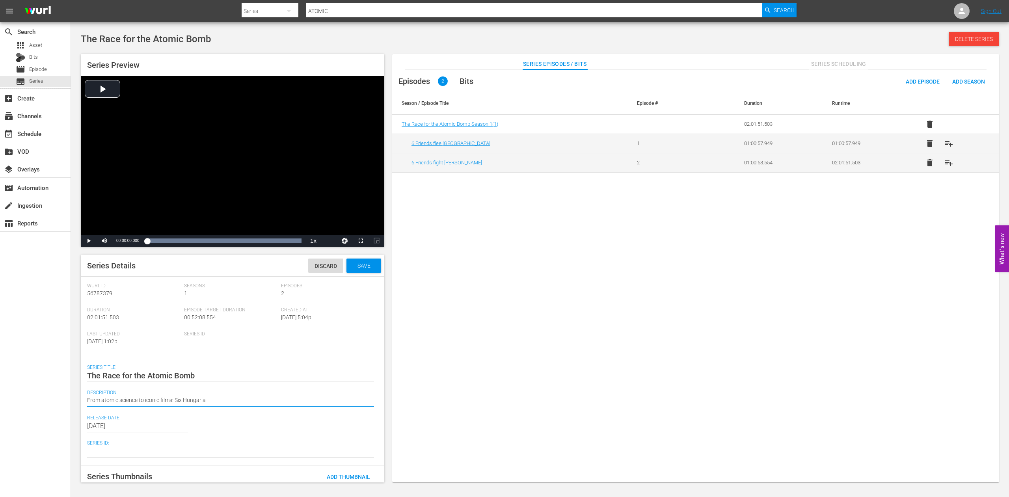
type textarea "From atomic science to iconic films: Six Hungari"
type textarea "From atomic science to iconic films: Six Hungar"
type textarea "From atomic science to iconic films: Six Hunga"
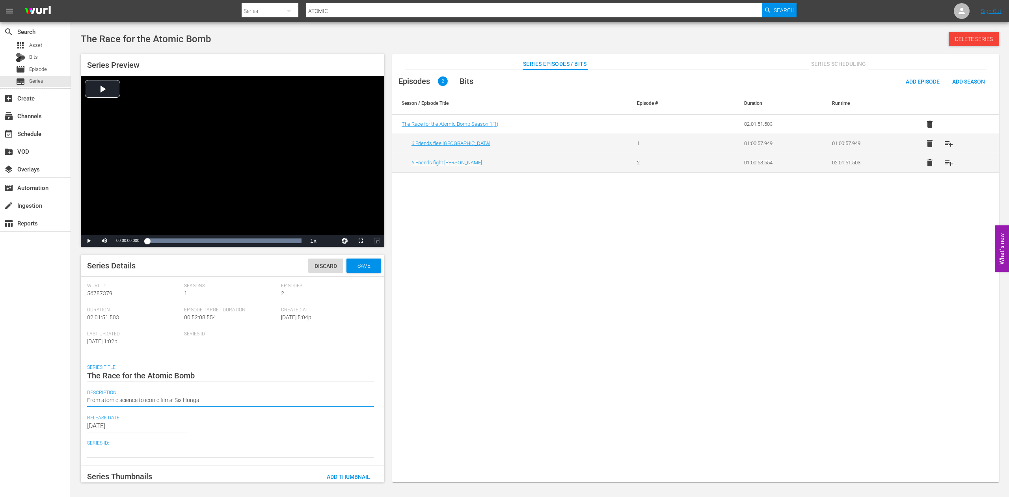
type textarea "From atomic science to iconic films: Six Hung"
type textarea "From atomic science to iconic films: Six Hun"
type textarea "From atomic science to iconic films: Six Hu"
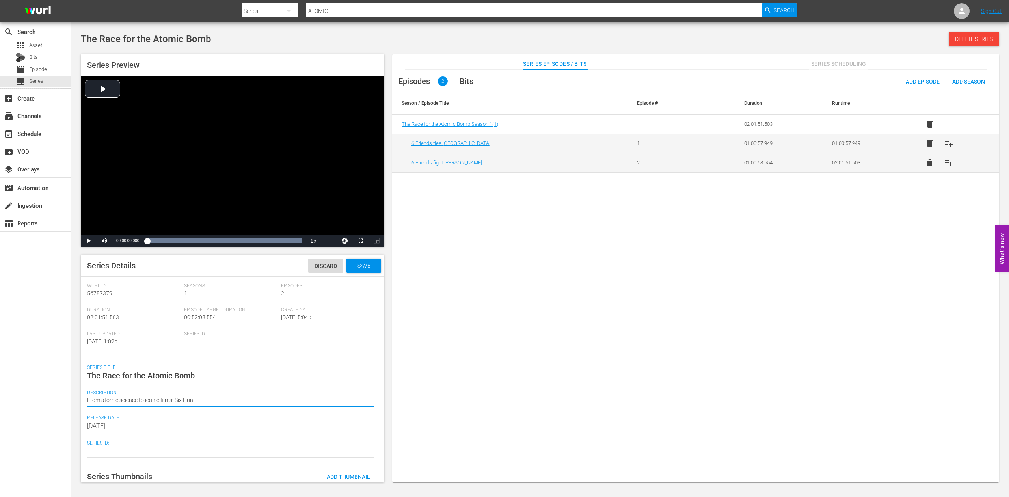
type textarea "From atomic science to iconic films: Six Hu"
type textarea "From atomic science to iconic films: Six H"
type textarea "From atomic science to iconic films: Six"
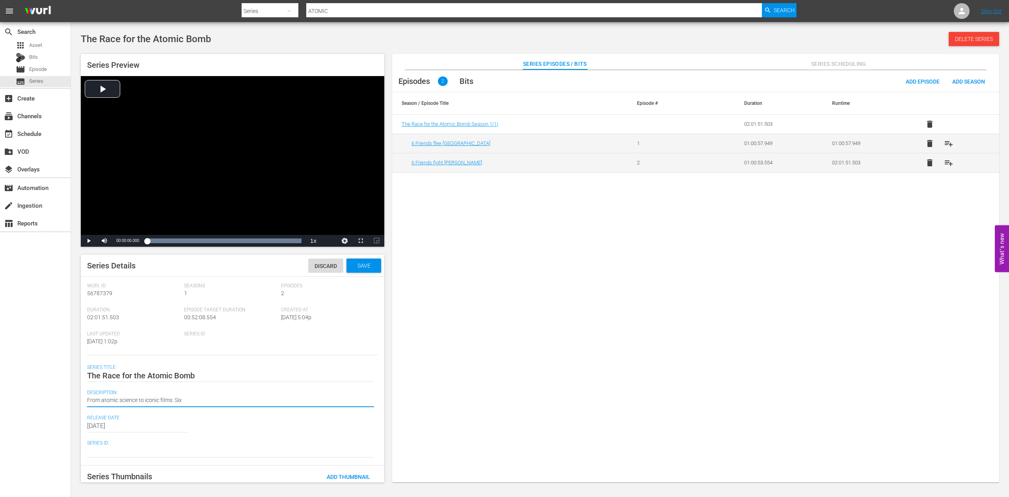
type textarea "From atomic science to iconic films: Six"
type textarea "From atomic science to iconic films: Si"
type textarea "From atomic science to iconic films: S"
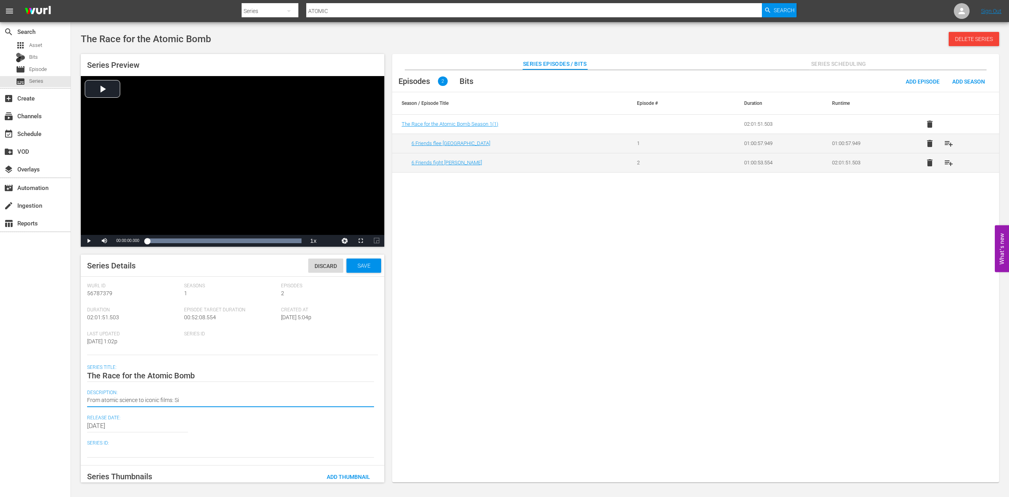
type textarea "From atomic science to iconic films: S"
type textarea "From atomic science to iconic films:"
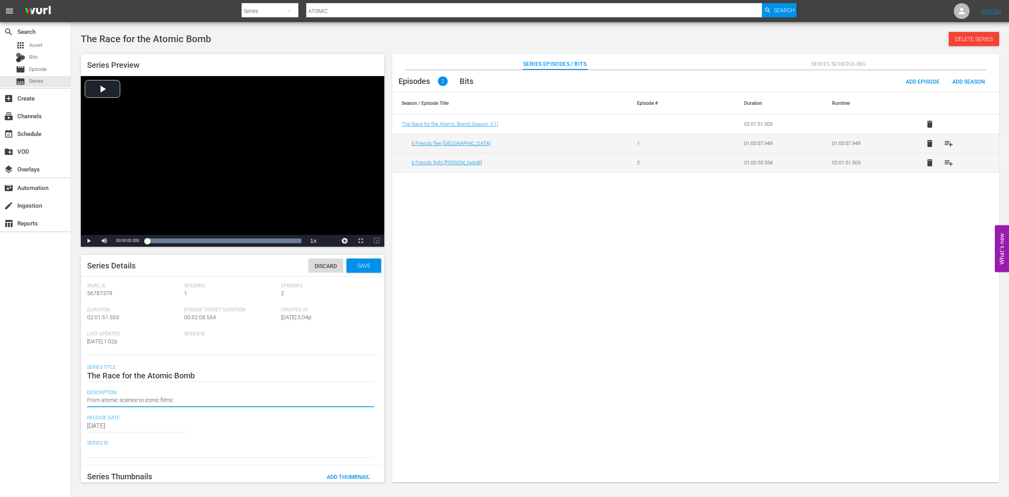
type textarea "From atomic science to iconic films"
type textarea "From atomic science to iconic film"
type textarea "From atomic science to iconic fil"
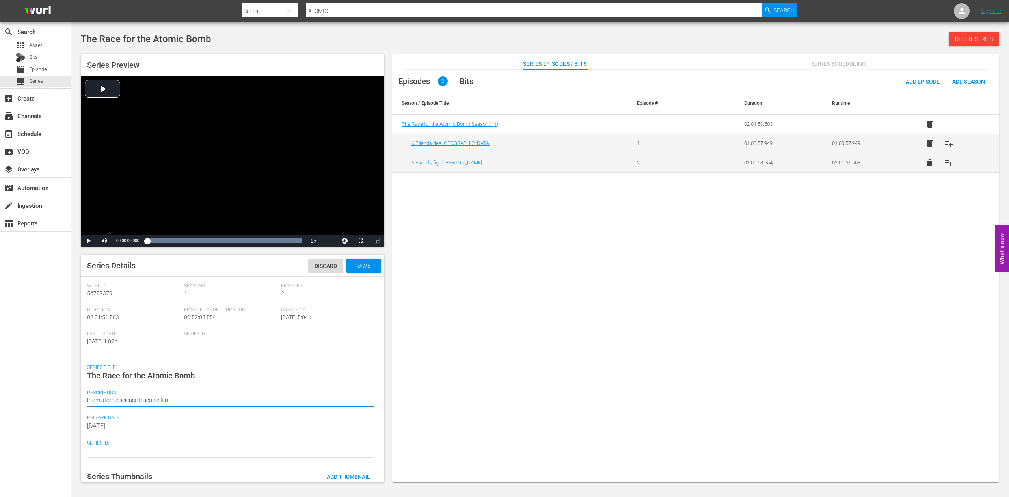
type textarea "From atomic science to iconic fil"
type textarea "From atomic science to iconic fi"
type textarea "From atomic science to iconic f"
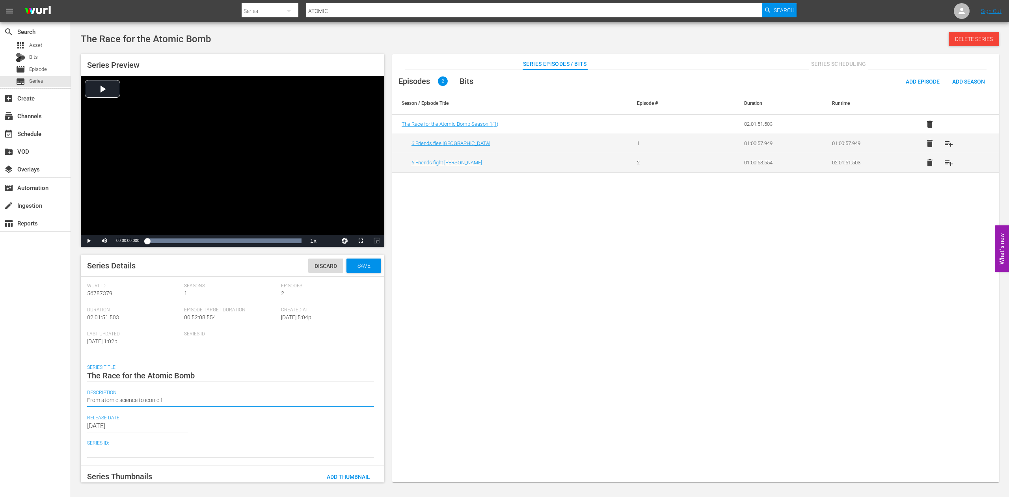
type textarea "From atomic science to iconic"
type textarea "From atomic science to iconi"
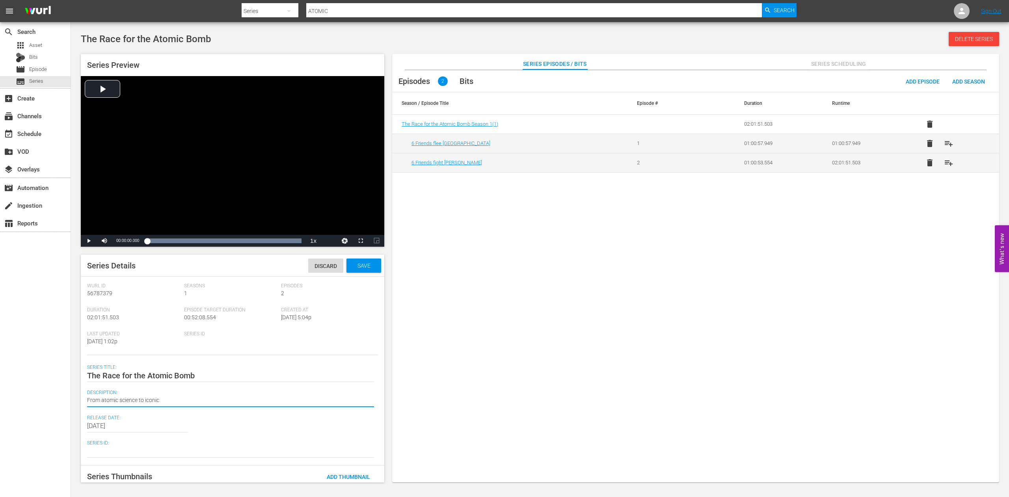
type textarea "From atomic science to iconi"
type textarea "From atomic science to icon"
type textarea "From atomic science to ico"
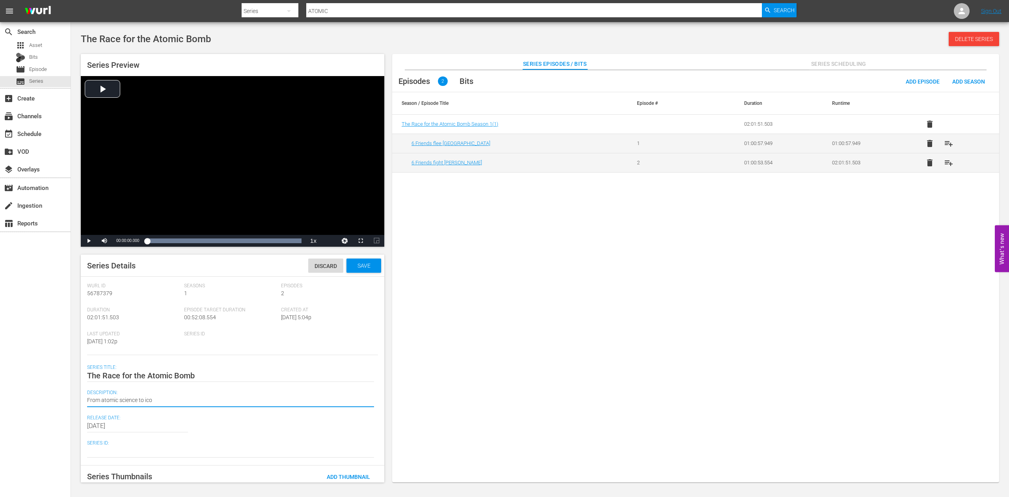
type textarea "From atomic science to ic"
type textarea "From atomic science to i"
type textarea "From atomic science to"
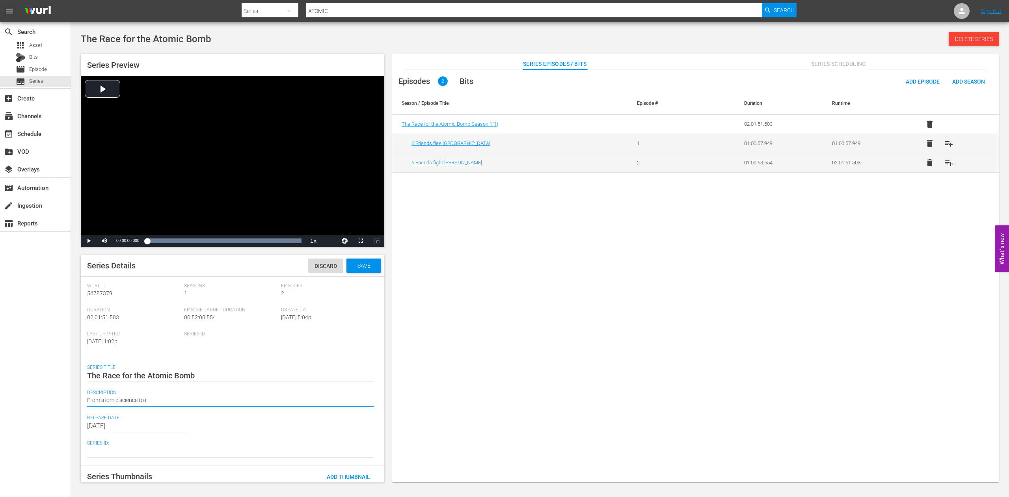
type textarea "From atomic science to"
type textarea "From atomic science t"
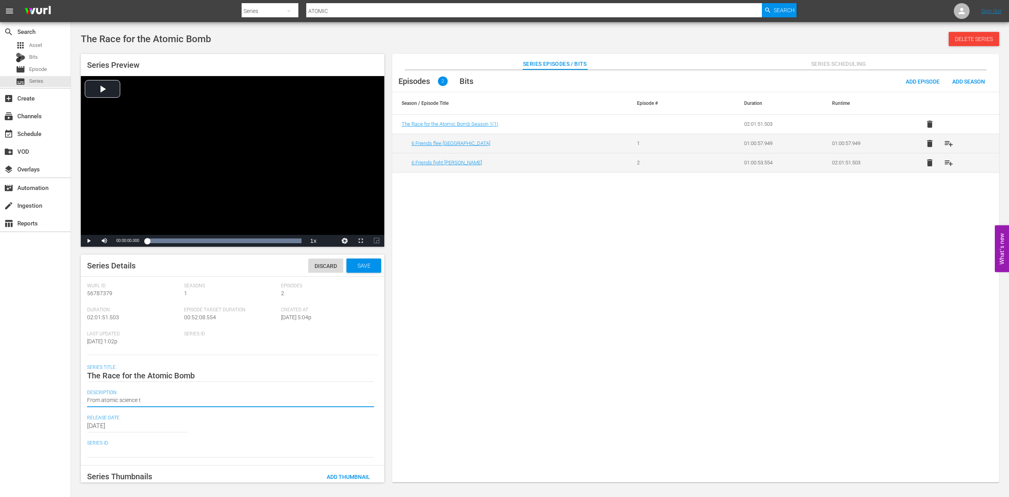
type textarea "From atomic science"
type textarea "From atomic scienc"
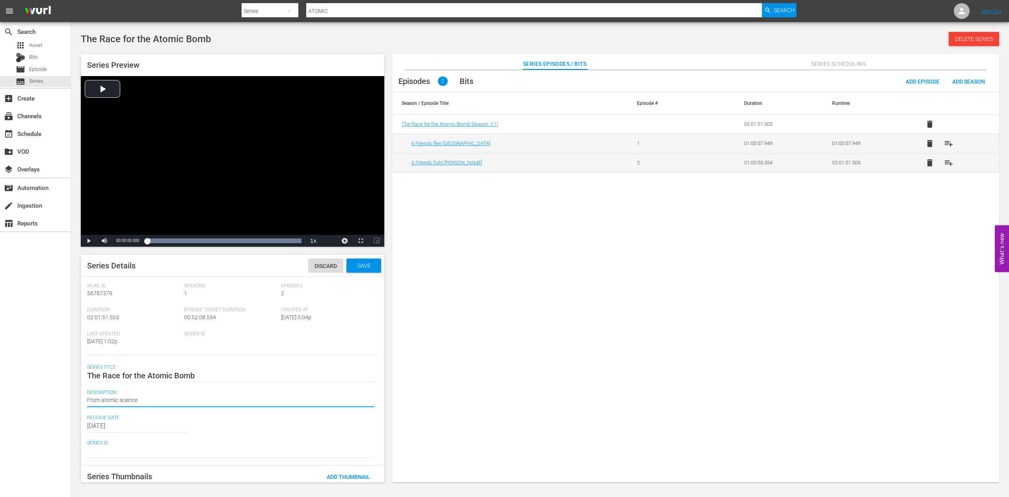
type textarea "From atomic scienc"
type textarea "From atomic scien"
type textarea "From atomic scie"
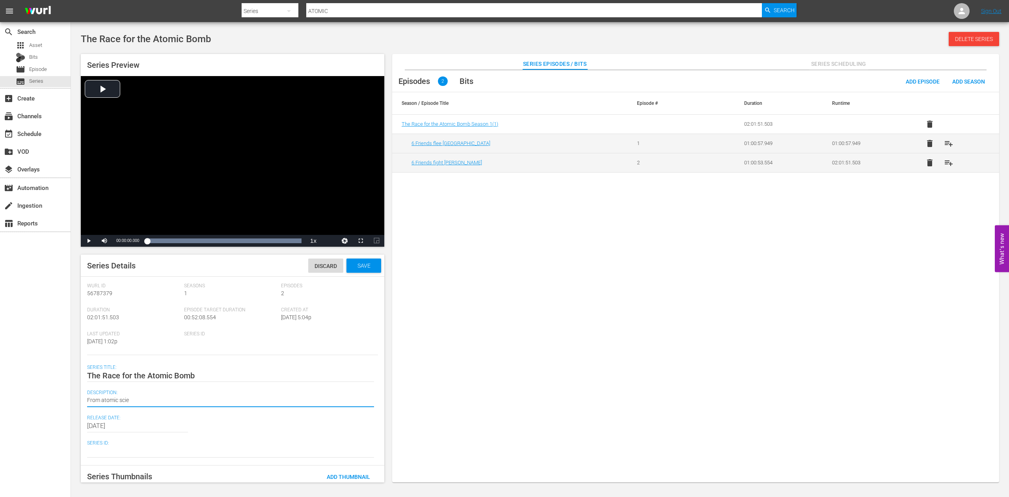
type textarea "From atomic sci"
type textarea "From atomic sc"
type textarea "From atomic s"
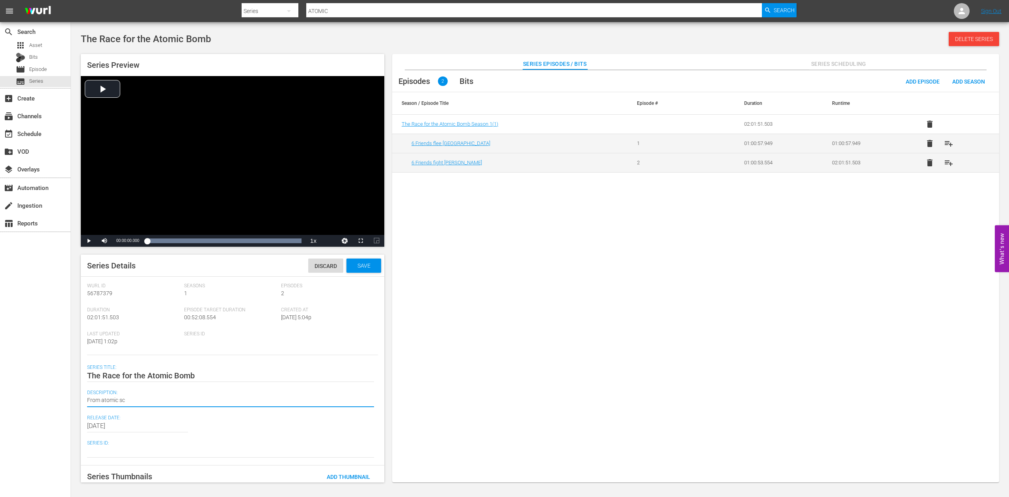
type textarea "From atomic s"
type textarea "From atomic"
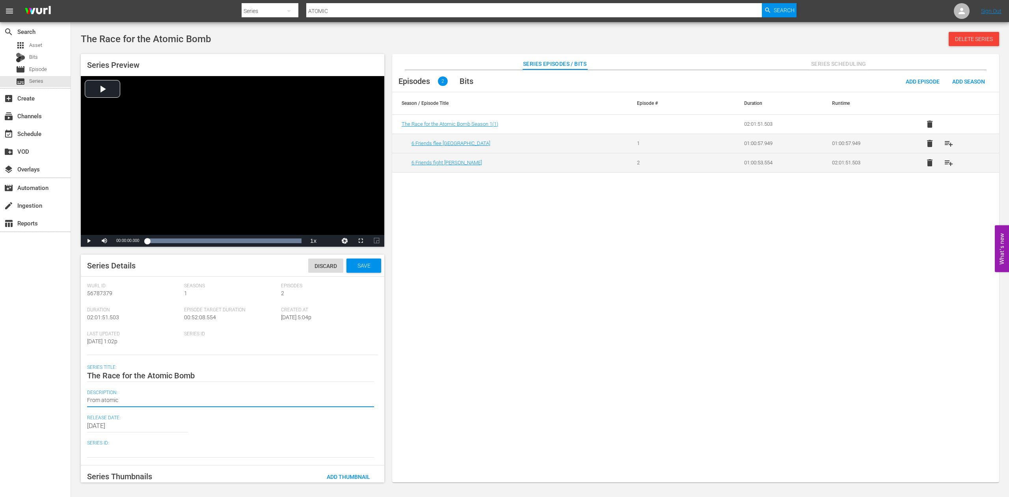
type textarea "From atomi"
type textarea "From atom"
type textarea "From ato"
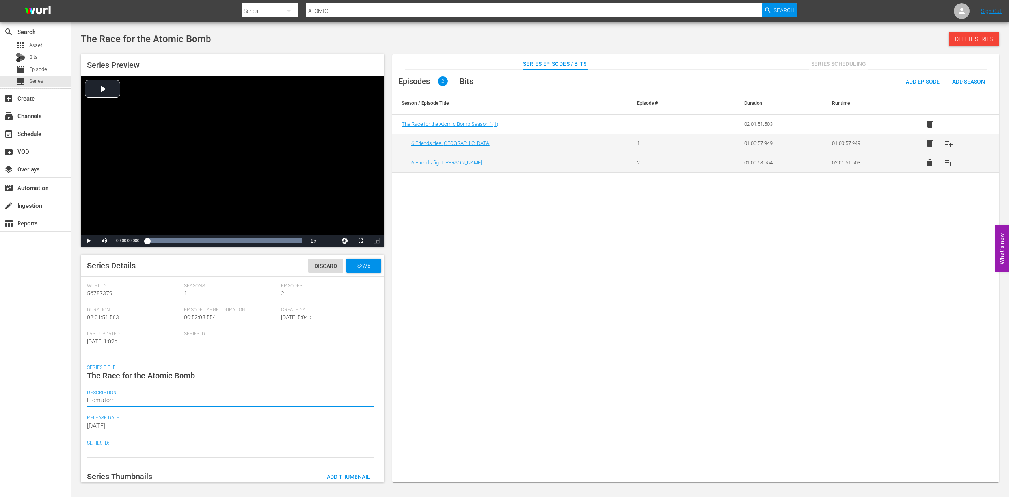
type textarea "From ato"
type textarea "From at"
paste textarea "From atomic science to iconic films: Six Hungarian Jews fought Hitler’s regime …"
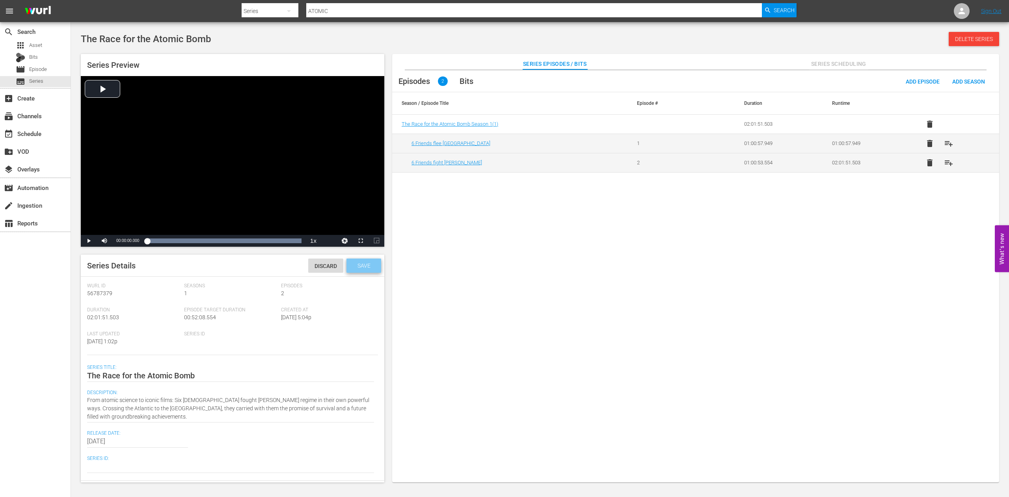
click at [357, 266] on span "Save" at bounding box center [364, 265] width 26 height 6
click at [41, 81] on span "Series" at bounding box center [36, 81] width 14 height 8
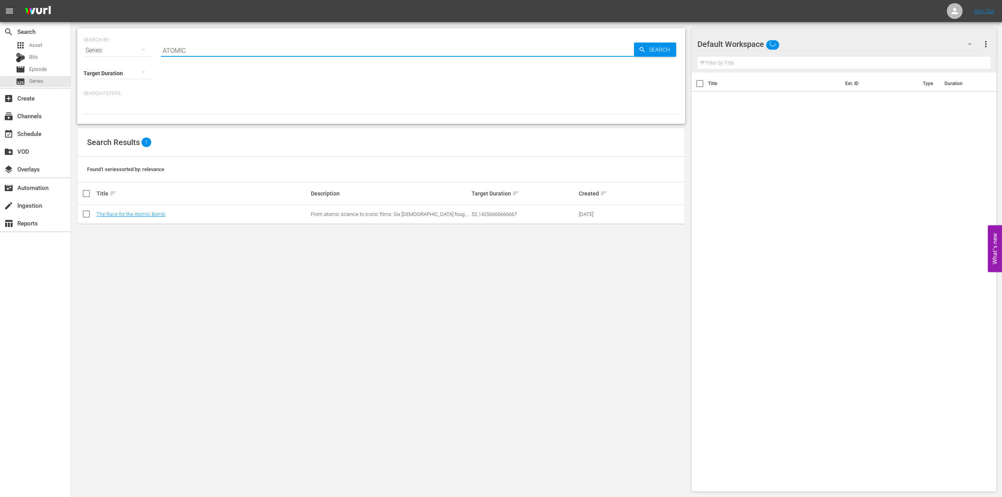
drag, startPoint x: 186, startPoint y: 52, endPoint x: 123, endPoint y: 47, distance: 64.1
click at [161, 47] on input "ATOMIC" at bounding box center [397, 50] width 473 height 19
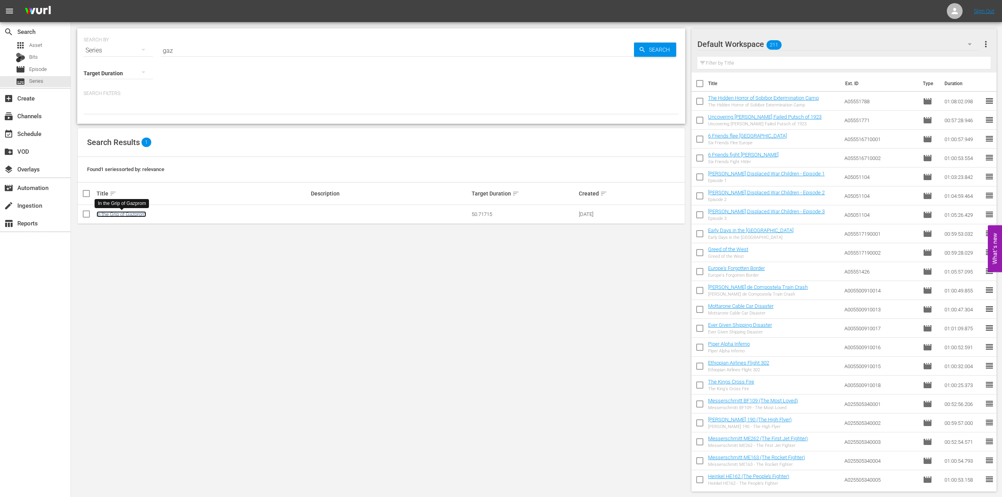
click at [128, 215] on link "In the Grip of Gazprom" at bounding box center [122, 214] width 50 height 6
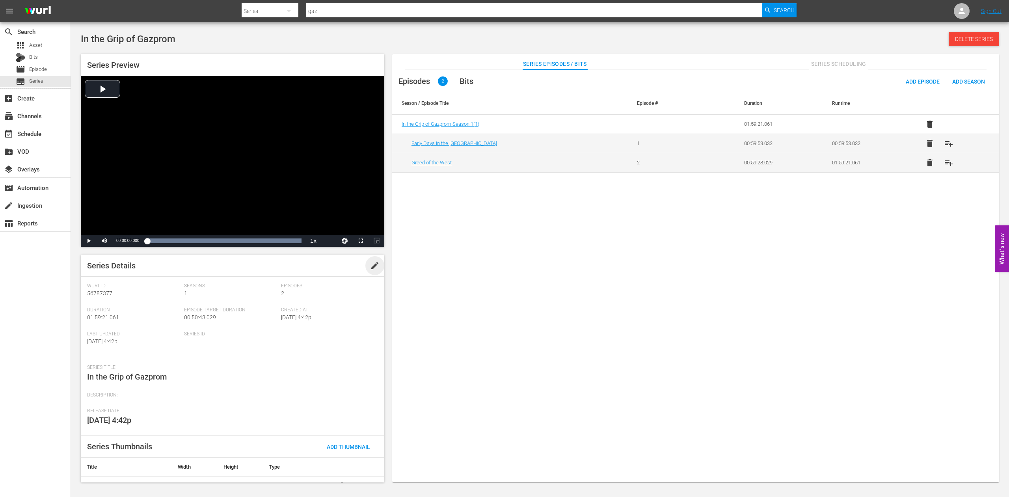
click at [370, 267] on span "edit" at bounding box center [374, 265] width 9 height 9
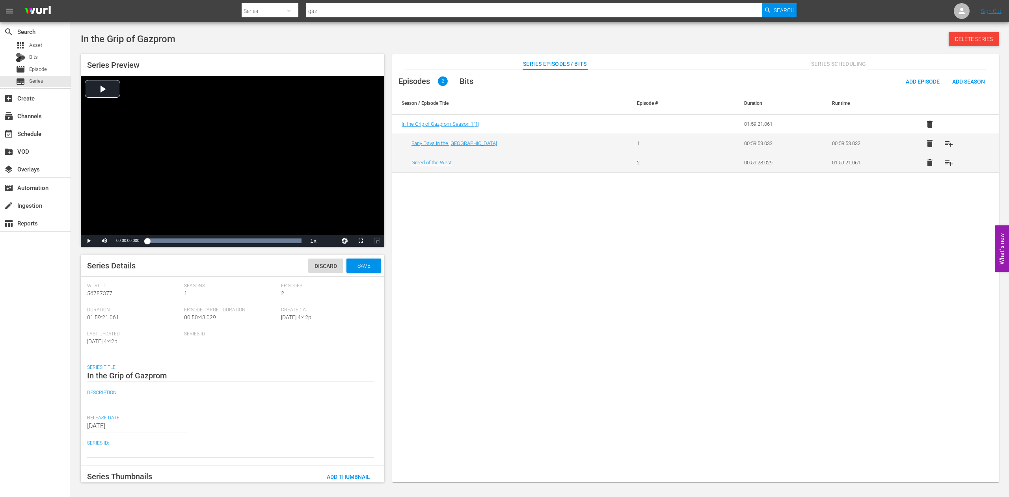
click at [91, 398] on textarea at bounding box center [230, 400] width 287 height 9
paste textarea "From Soviet collapse to Putin’s reign, Gazprom controls gas, shaping Europe’s e…"
click at [359, 267] on span "Save" at bounding box center [364, 265] width 26 height 6
click at [37, 83] on span "Series" at bounding box center [36, 81] width 14 height 8
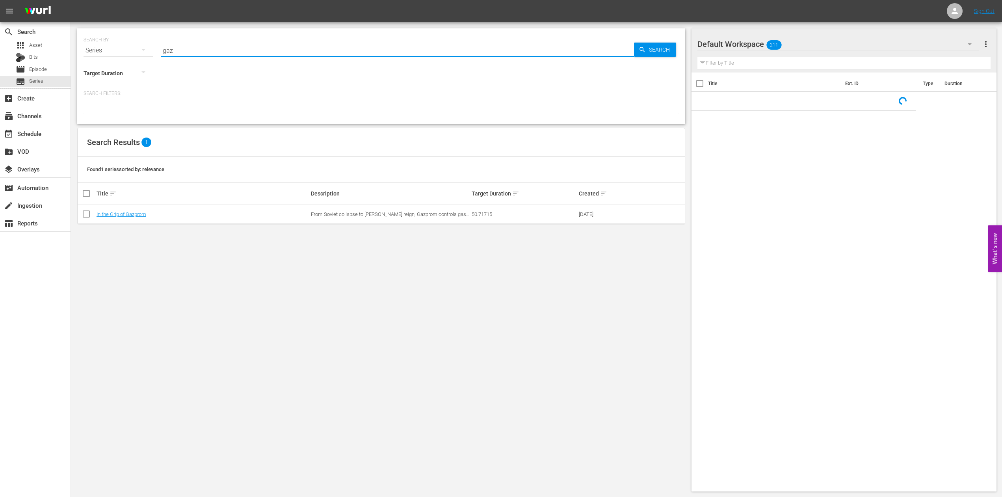
drag, startPoint x: 186, startPoint y: 47, endPoint x: 125, endPoint y: 49, distance: 60.7
click at [161, 49] on input "gaz" at bounding box center [397, 50] width 473 height 19
paste input "[PERSON_NAME] Displaced War Children"
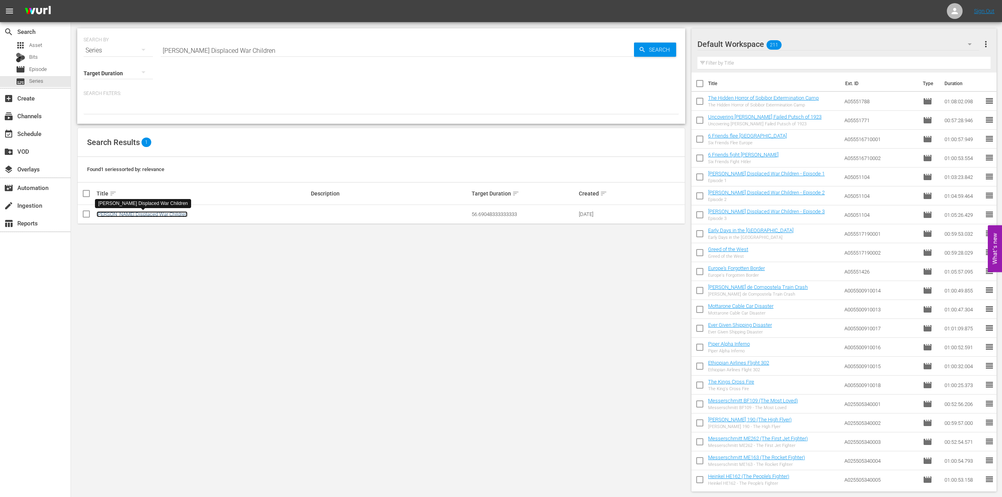
click at [126, 215] on link "[PERSON_NAME] Displaced War Children" at bounding box center [142, 214] width 91 height 6
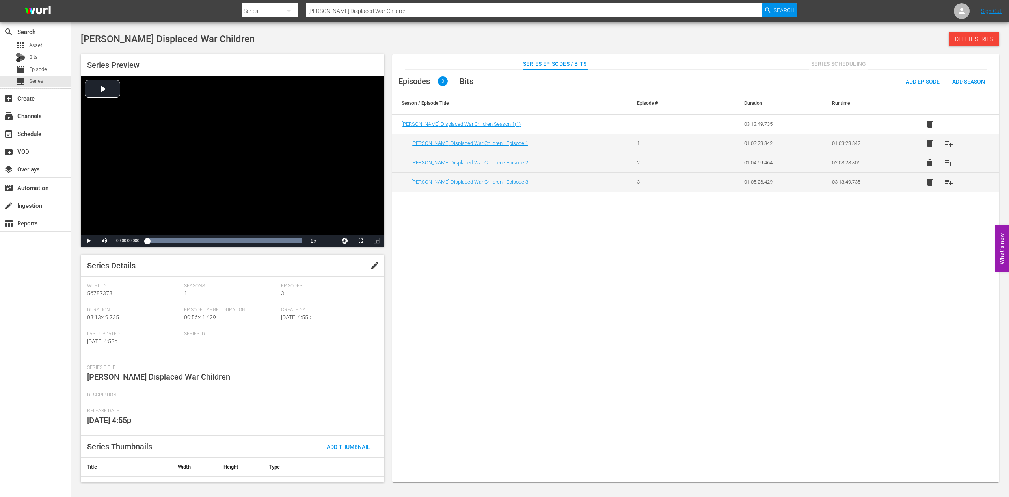
click at [370, 266] on span "edit" at bounding box center [374, 265] width 9 height 9
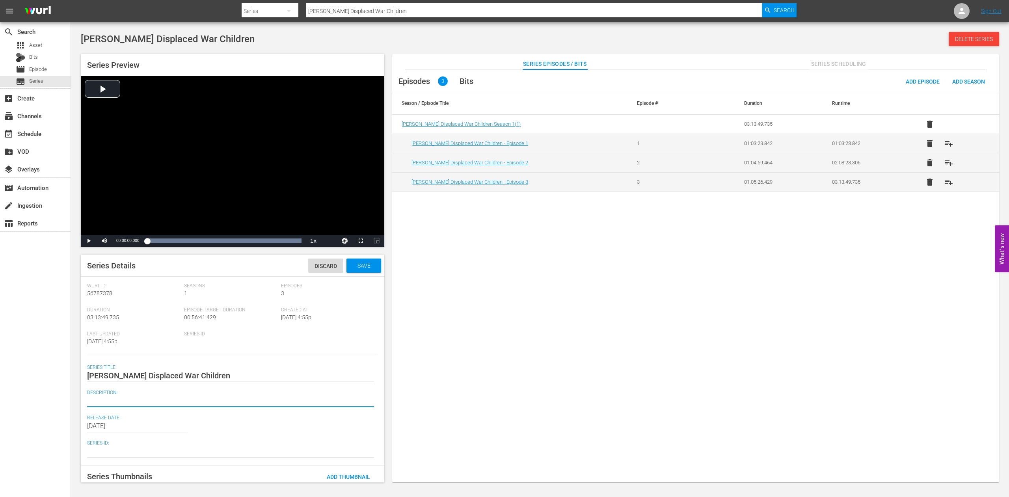
click at [102, 401] on textarea at bounding box center [230, 400] width 287 height 9
paste textarea "In 1945, 14 million children lost their homes. 500,000 became orphans. Survivor…"
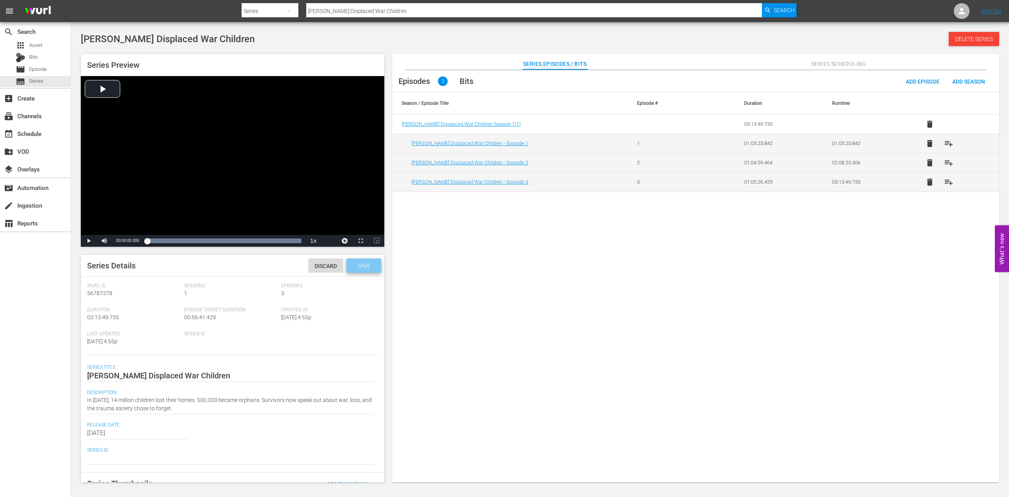
click at [357, 264] on span "Save" at bounding box center [364, 265] width 26 height 6
click at [39, 81] on span "Series" at bounding box center [36, 81] width 14 height 8
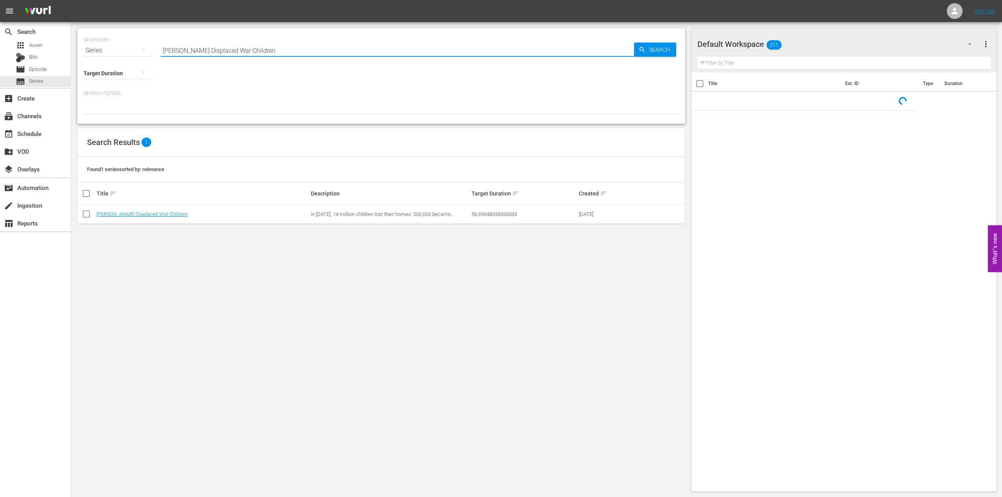
click at [270, 47] on input "[PERSON_NAME] Displaced War Children" at bounding box center [397, 50] width 473 height 19
drag, startPoint x: 63, startPoint y: 31, endPoint x: 55, endPoint y: 29, distance: 8.4
click at [161, 41] on input "[PERSON_NAME] Displaced War Children" at bounding box center [397, 50] width 473 height 19
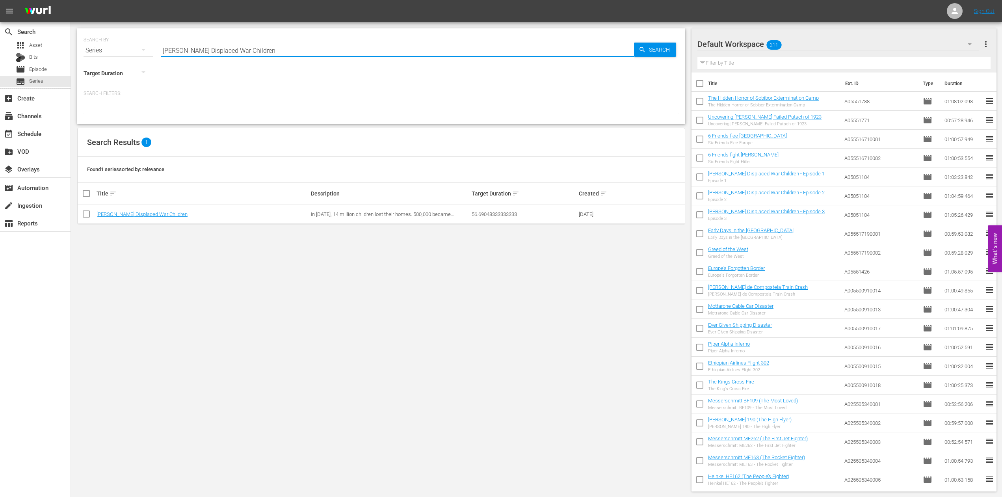
click at [251, 52] on input "[PERSON_NAME] Displaced War Children" at bounding box center [397, 50] width 473 height 19
drag, startPoint x: 118, startPoint y: 38, endPoint x: 31, endPoint y: 28, distance: 87.7
click at [161, 41] on input "[PERSON_NAME] Displaced War Children" at bounding box center [397, 50] width 473 height 19
paste input "Black Eagles"
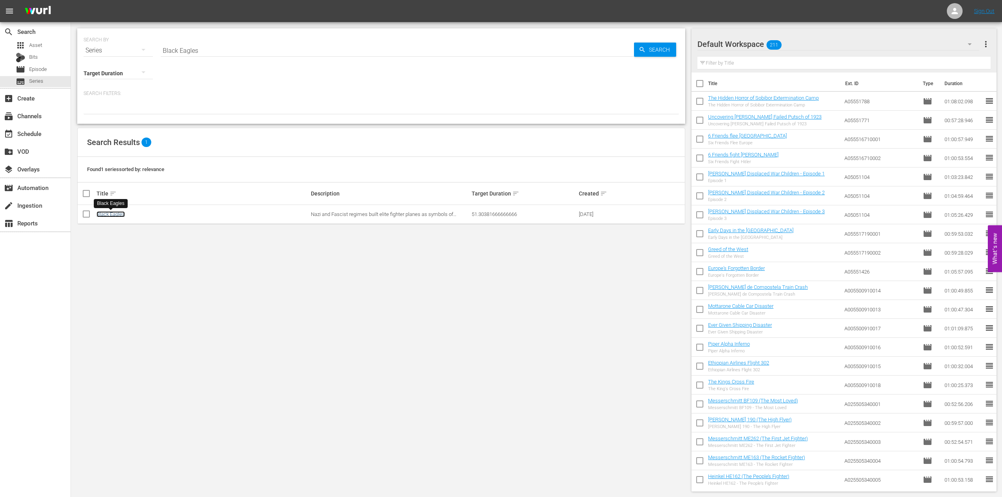
click at [100, 214] on link "Black Eagles" at bounding box center [111, 214] width 28 height 6
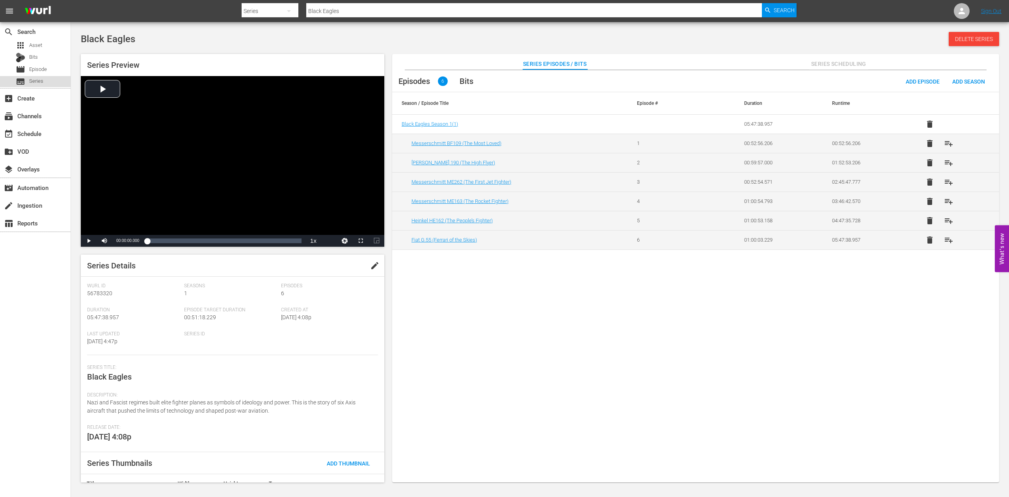
click at [41, 82] on span "Series" at bounding box center [36, 81] width 14 height 8
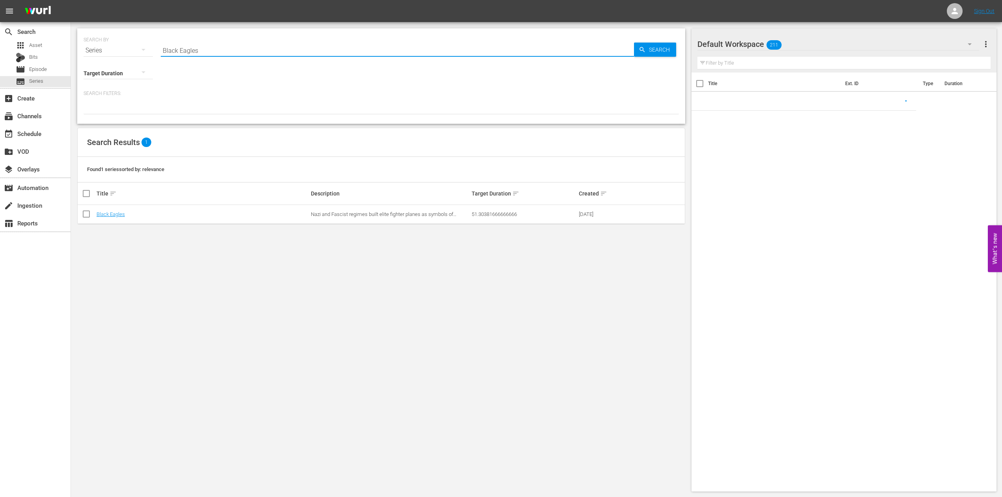
drag, startPoint x: 221, startPoint y: 53, endPoint x: 4, endPoint y: 28, distance: 218.6
click at [161, 41] on input "Black Eagles" at bounding box center [397, 50] width 473 height 19
paste input "Legends of Speed"
